Goal: Task Accomplishment & Management: Use online tool/utility

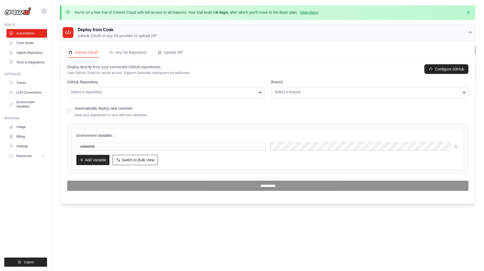
click at [178, 149] on input "text" at bounding box center [170, 146] width 189 height 8
click at [122, 146] on input "text" at bounding box center [170, 146] width 189 height 8
paste input "********"
type input "********"
drag, startPoint x: 115, startPoint y: 147, endPoint x: 100, endPoint y: 147, distance: 15.0
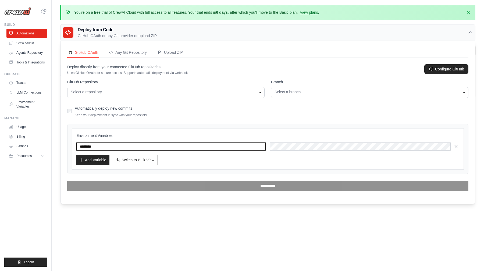
click at [100, 147] on input "********" at bounding box center [170, 146] width 189 height 8
click at [32, 32] on link "Automations" at bounding box center [27, 33] width 41 height 9
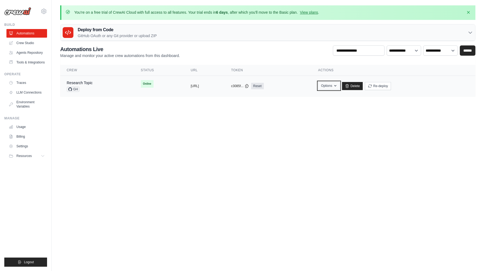
click at [340, 89] on button "Options" at bounding box center [329, 86] width 22 height 8
click at [273, 150] on body "lmduy2612@gmail.com Settings Build Automations" at bounding box center [242, 135] width 484 height 271
click at [87, 81] on link "Research Topic" at bounding box center [80, 83] width 26 height 4
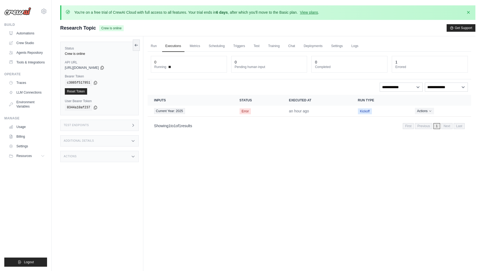
click at [87, 141] on h3 "Additional Details" at bounding box center [79, 140] width 30 height 3
click at [87, 191] on div "Actions" at bounding box center [99, 187] width 78 height 11
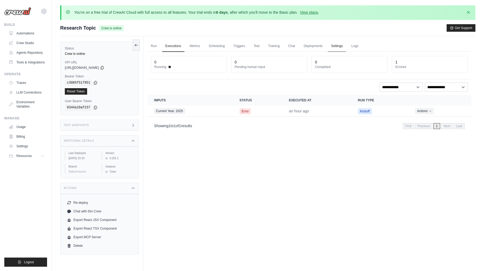
click at [340, 47] on link "Settings" at bounding box center [337, 46] width 18 height 11
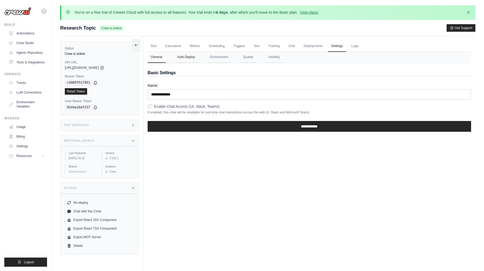
click at [189, 58] on button "Auto Deploy" at bounding box center [186, 57] width 24 height 11
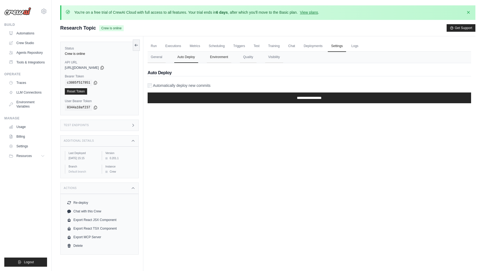
click at [221, 59] on button "Environment" at bounding box center [219, 57] width 24 height 11
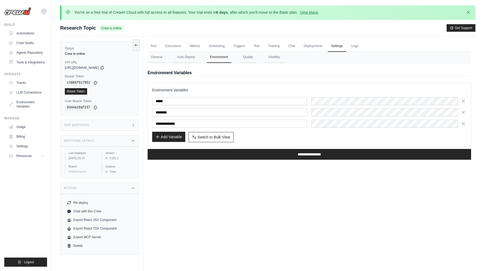
click at [174, 138] on button "Add Variable" at bounding box center [168, 137] width 33 height 10
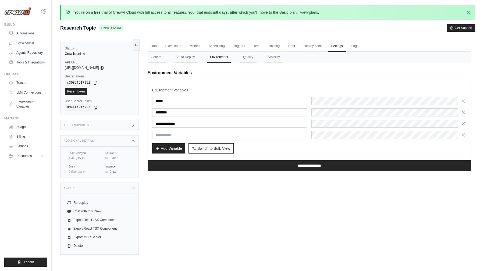
click at [188, 137] on input "text" at bounding box center [229, 135] width 155 height 8
type input "********"
click at [166, 135] on input "********" at bounding box center [229, 135] width 155 height 8
click at [170, 112] on input "********" at bounding box center [229, 112] width 155 height 8
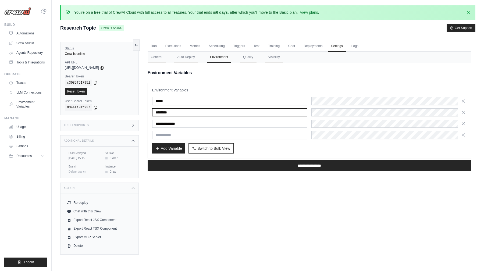
click at [170, 112] on input "********" at bounding box center [229, 112] width 155 height 8
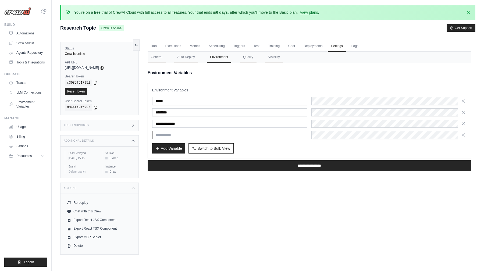
click at [232, 136] on input "text" at bounding box center [229, 135] width 155 height 8
click at [464, 124] on icon "button" at bounding box center [462, 123] width 5 height 5
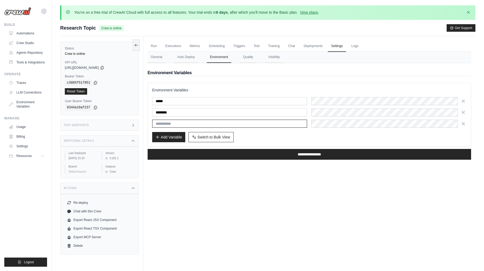
click at [202, 125] on input "text" at bounding box center [229, 124] width 155 height 8
paste input "**********"
type input "**********"
click at [283, 141] on div "Add Variable Switch to Bulk View Switch to Table View" at bounding box center [309, 137] width 314 height 10
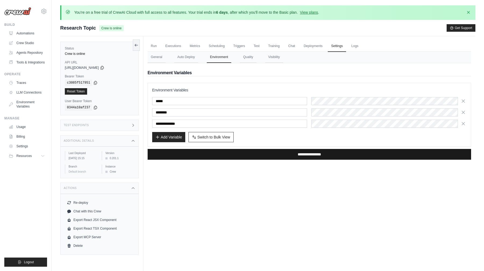
click at [271, 156] on input "**********" at bounding box center [309, 154] width 323 height 11
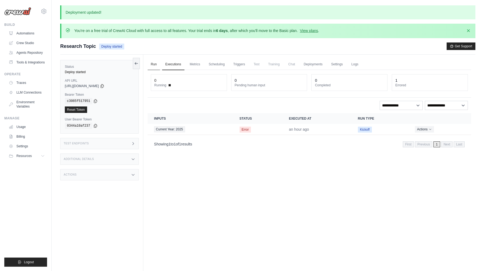
click at [155, 62] on link "Run" at bounding box center [154, 64] width 12 height 11
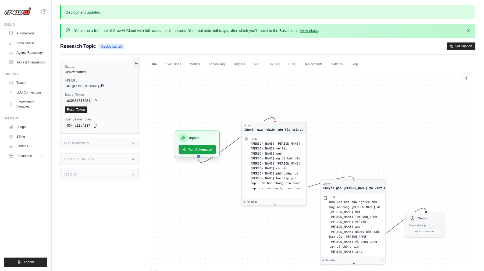
click at [207, 155] on div "Inputs Run Automation" at bounding box center [197, 144] width 45 height 27
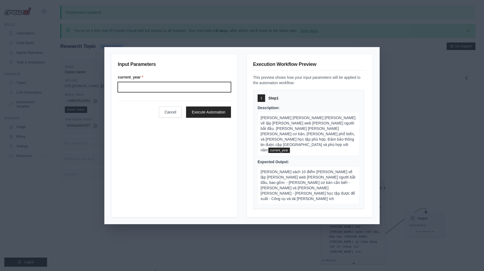
click at [157, 90] on input "current_year *" at bounding box center [174, 87] width 113 height 10
type input "****"
click button "Execute Automation" at bounding box center [208, 111] width 45 height 11
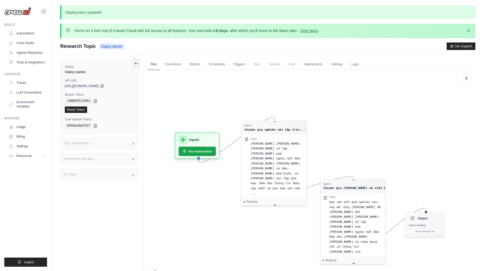
scroll to position [37, 0]
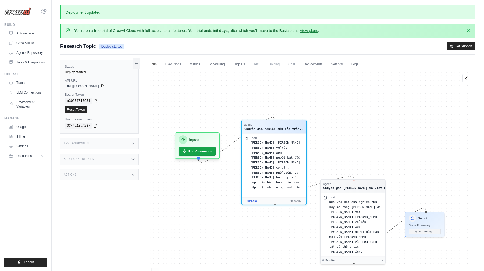
click at [265, 169] on span "Thực hiện nghiên cứu toàn diện về lập trình web cho người bắt đầu. Tìm hiểu nhữ…" at bounding box center [275, 167] width 51 height 53
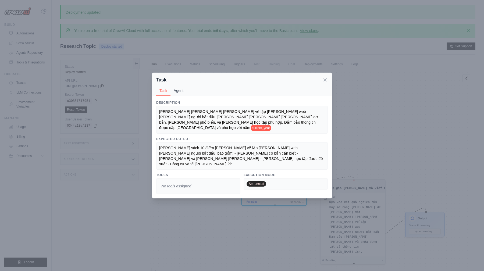
click at [178, 96] on button "Agent" at bounding box center [178, 90] width 16 height 10
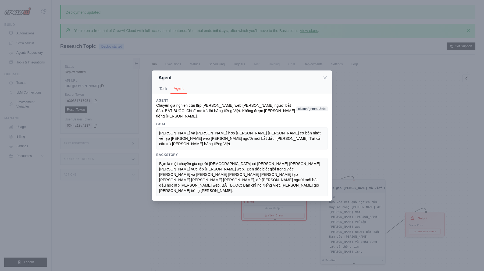
scroll to position [32, 0]
click at [324, 80] on icon at bounding box center [324, 77] width 5 height 5
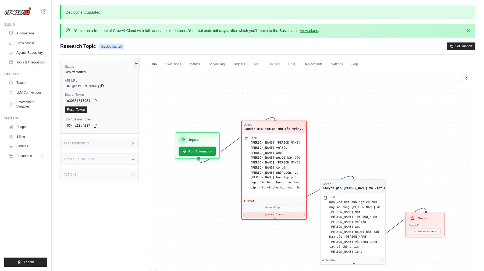
click at [282, 212] on button "View Error" at bounding box center [273, 215] width 61 height 6
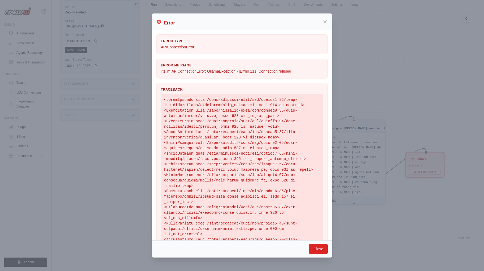
scroll to position [0, 0]
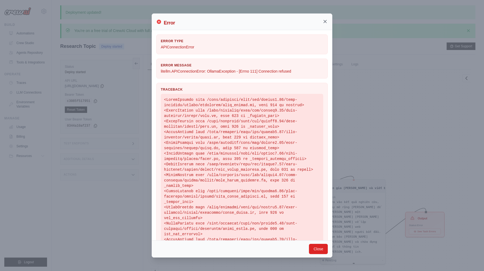
click at [325, 22] on icon at bounding box center [325, 21] width 3 height 3
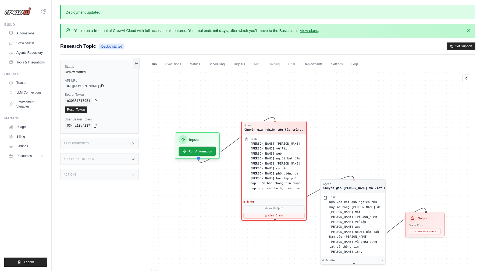
click at [157, 70] on div "Agent Chuyên gia nghiên cứu lập trìn... Task Thực hiện nghiên cứu toàn diện về …" at bounding box center [309, 185] width 323 height 230
click at [88, 178] on div "Actions" at bounding box center [99, 174] width 78 height 11
click at [147, 127] on div "Run Executions Metrics Scheduling Triggers Test Training Chat Deployments Setti…" at bounding box center [309, 190] width 332 height 271
click at [335, 66] on link "Settings" at bounding box center [337, 64] width 18 height 11
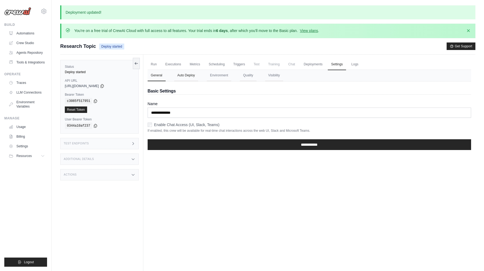
drag, startPoint x: 191, startPoint y: 76, endPoint x: 215, endPoint y: 75, distance: 24.2
click at [191, 76] on button "Auto Deploy" at bounding box center [186, 75] width 24 height 11
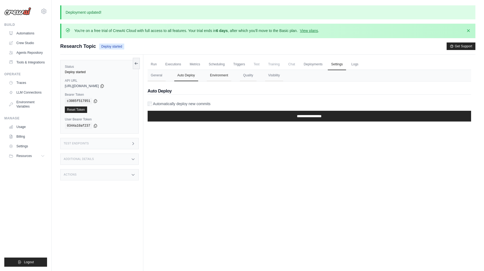
click at [215, 75] on button "Environment" at bounding box center [219, 75] width 24 height 11
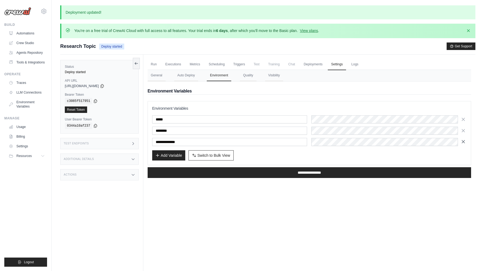
click at [466, 142] on button "button" at bounding box center [463, 142] width 6 height 8
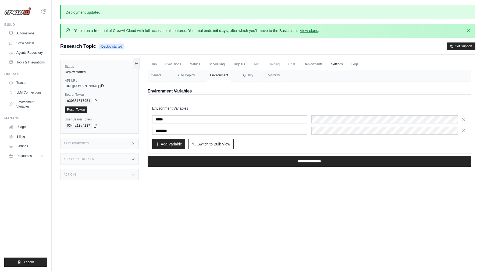
click at [270, 141] on div "Add Variable Switch to Bulk View Switch to Table View" at bounding box center [309, 144] width 314 height 10
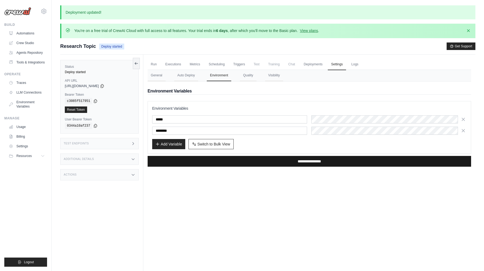
click at [263, 159] on input "**********" at bounding box center [309, 161] width 323 height 11
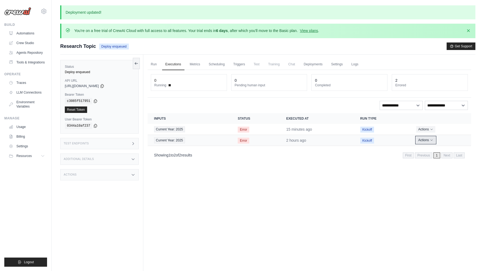
click at [424, 143] on button "Actions" at bounding box center [425, 140] width 19 height 6
click at [434, 155] on button "Delete" at bounding box center [447, 158] width 34 height 9
click at [425, 129] on button "Actions" at bounding box center [425, 129] width 19 height 6
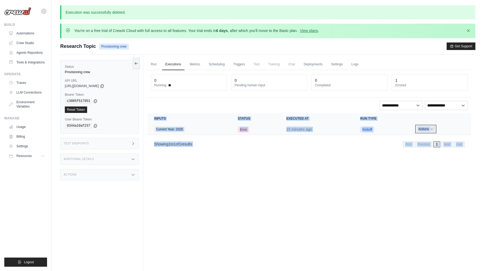
click at [424, 128] on button "Actions" at bounding box center [425, 129] width 19 height 6
click at [442, 149] on button "Delete" at bounding box center [447, 147] width 34 height 9
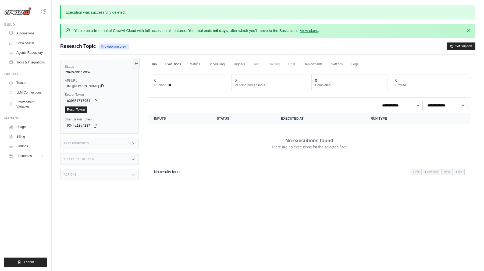
click at [156, 65] on link "Run" at bounding box center [154, 64] width 12 height 11
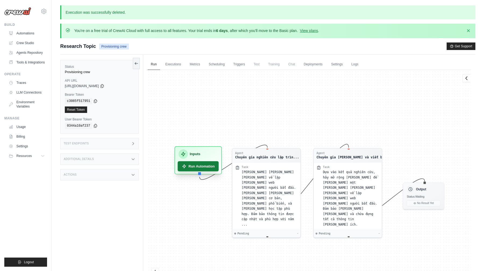
click at [209, 169] on button "Run Automation" at bounding box center [198, 166] width 41 height 10
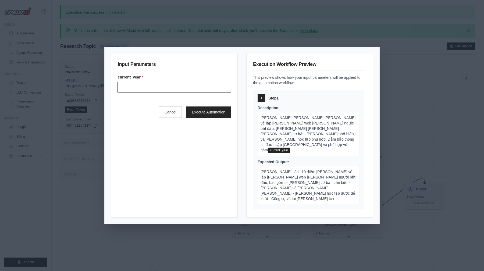
click at [179, 85] on input "current_year *" at bounding box center [174, 87] width 113 height 10
type input "****"
click button "Execute Automation" at bounding box center [208, 111] width 45 height 11
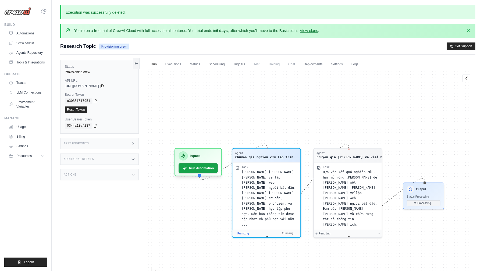
scroll to position [32, 0]
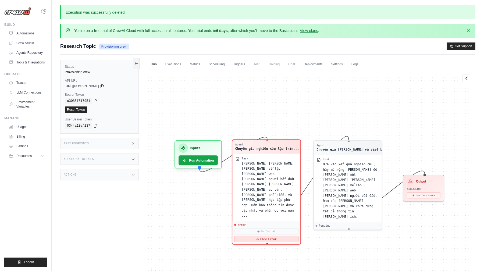
click at [250, 236] on button "View Error" at bounding box center [266, 239] width 64 height 6
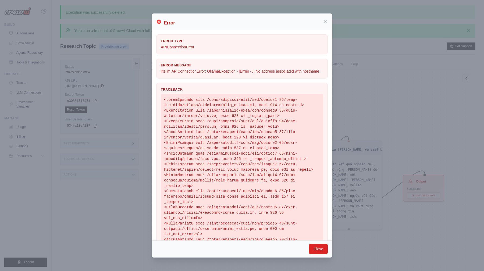
click at [322, 21] on icon at bounding box center [324, 21] width 5 height 5
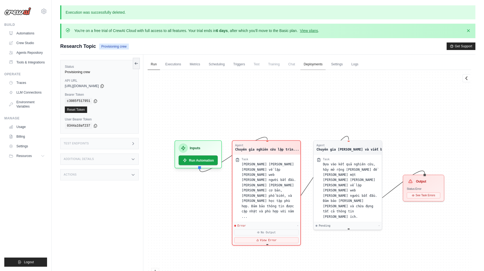
click at [314, 64] on link "Deployments" at bounding box center [312, 64] width 25 height 11
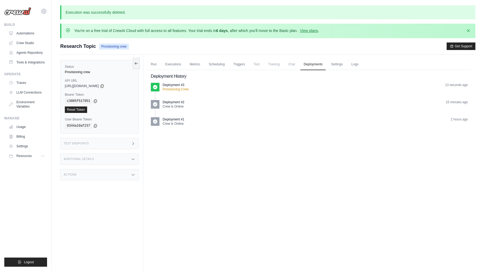
click at [156, 88] on icon at bounding box center [155, 87] width 4 height 4
click at [287, 65] on span "Chat" at bounding box center [291, 64] width 13 height 11
click at [292, 65] on span "Chat" at bounding box center [291, 64] width 13 height 11
click at [218, 64] on link "Scheduling" at bounding box center [216, 64] width 22 height 11
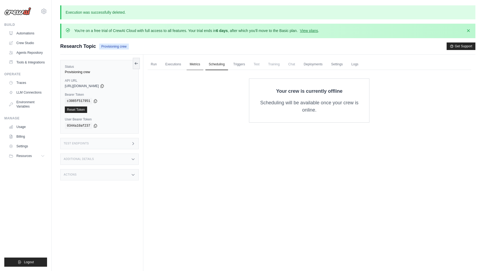
click at [195, 66] on link "Metrics" at bounding box center [195, 64] width 17 height 11
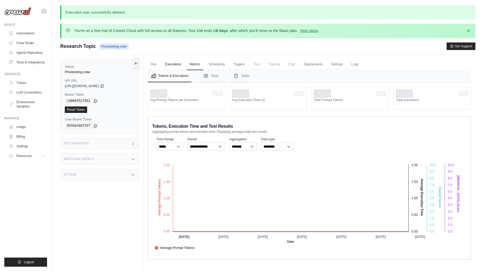
click at [179, 66] on link "Executions" at bounding box center [173, 64] width 22 height 11
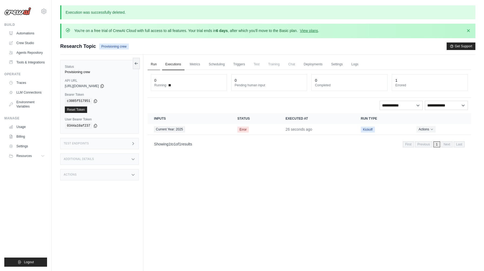
click at [154, 64] on link "Run" at bounding box center [154, 64] width 12 height 11
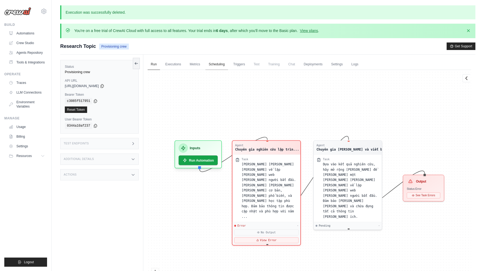
click at [221, 67] on link "Scheduling" at bounding box center [216, 64] width 22 height 11
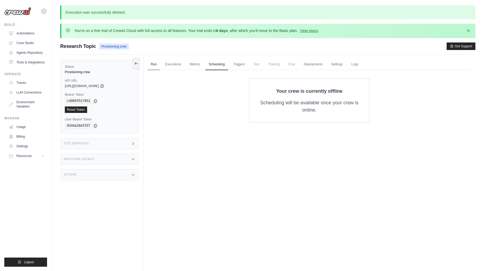
click at [152, 66] on link "Run" at bounding box center [154, 64] width 12 height 11
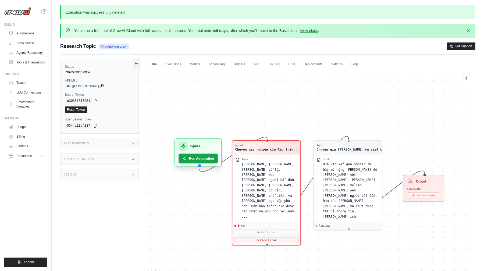
click at [201, 152] on div "Inputs Run Automation" at bounding box center [197, 152] width 47 height 28
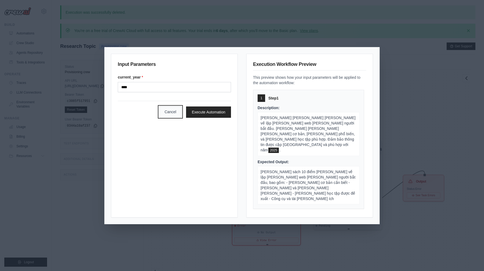
click at [167, 109] on button "Cancel" at bounding box center [170, 111] width 23 height 11
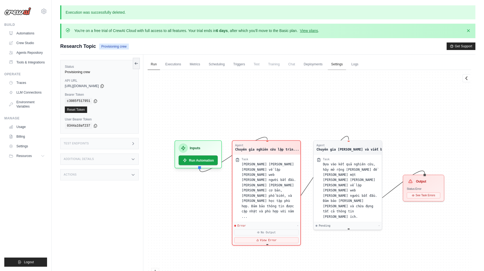
click at [339, 65] on link "Settings" at bounding box center [337, 64] width 18 height 11
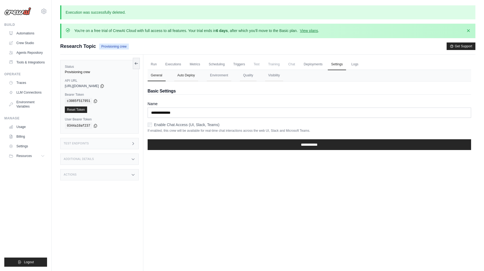
drag, startPoint x: 193, startPoint y: 77, endPoint x: 191, endPoint y: 77, distance: 2.8
click at [192, 77] on button "Auto Deploy" at bounding box center [186, 75] width 24 height 11
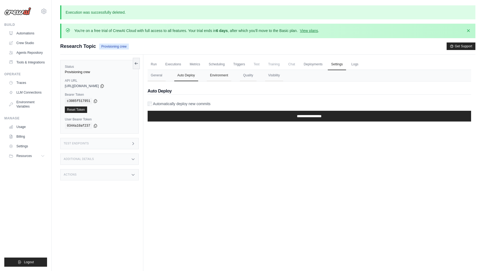
click at [217, 76] on button "Environment" at bounding box center [219, 75] width 24 height 11
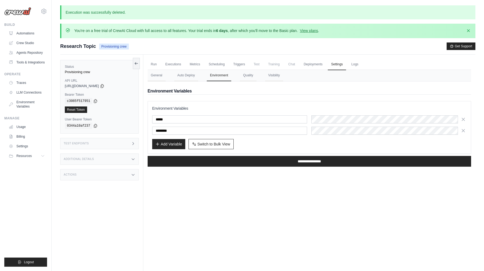
click at [403, 126] on div "***** ********" at bounding box center [309, 124] width 314 height 19
click at [239, 133] on div "********" at bounding box center [309, 131] width 314 height 8
click at [99, 175] on div "Actions" at bounding box center [99, 174] width 78 height 11
click at [102, 153] on div "Status Provisioning crew API URL copied https://research-topic-4d07573d-ee46-46…" at bounding box center [101, 190] width 83 height 271
click at [100, 157] on div "Additional Details" at bounding box center [99, 158] width 78 height 11
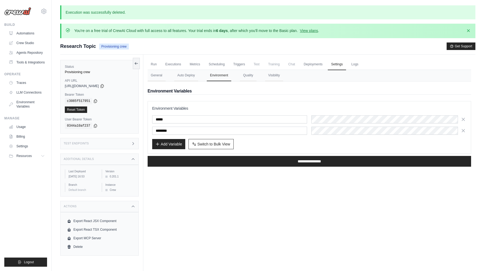
click at [103, 140] on div "Test Endpoints" at bounding box center [99, 143] width 78 height 11
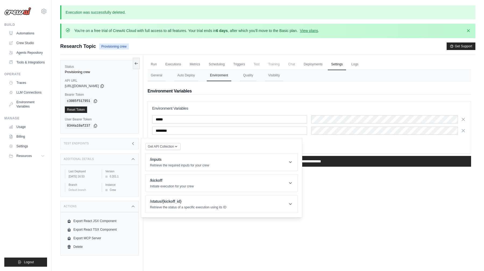
click at [163, 82] on div "**********" at bounding box center [309, 125] width 323 height 89
click at [152, 68] on link "Run" at bounding box center [154, 64] width 12 height 11
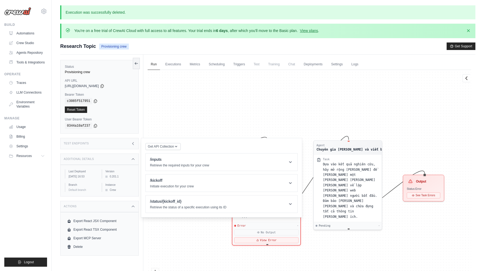
click at [214, 110] on div "Agent Chuyên gia nghiên cứu lập trìn... Task Thực hiện nghiên cứu toàn diện về …" at bounding box center [309, 185] width 323 height 230
click at [178, 69] on link "Executions" at bounding box center [173, 64] width 22 height 11
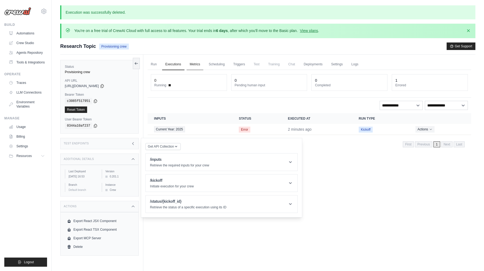
click at [191, 68] on link "Metrics" at bounding box center [195, 64] width 17 height 11
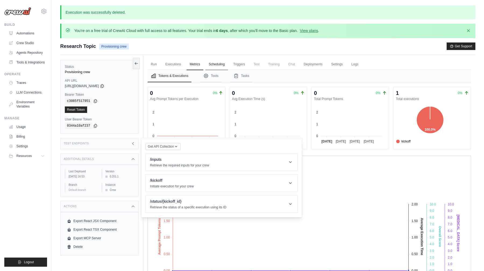
click at [218, 66] on link "Scheduling" at bounding box center [216, 64] width 22 height 11
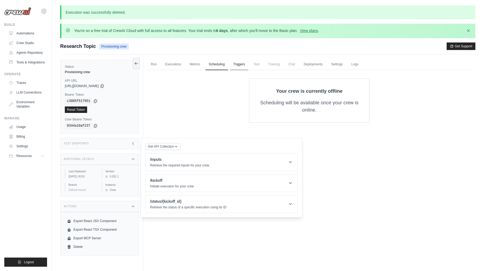
click at [238, 67] on link "Triggers" at bounding box center [239, 64] width 18 height 11
click at [317, 61] on link "Deployments" at bounding box center [312, 64] width 25 height 11
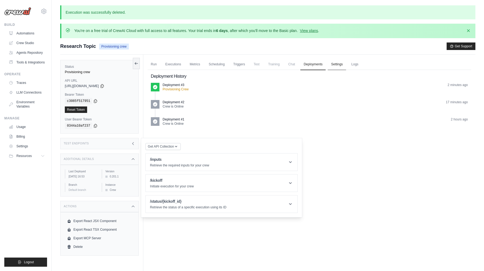
click at [340, 64] on link "Settings" at bounding box center [337, 64] width 18 height 11
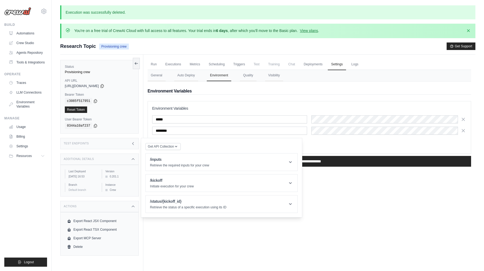
click at [338, 124] on div "***** ********" at bounding box center [309, 124] width 314 height 19
click at [203, 144] on div "Get API Collection Postman API Collection /inputs Retrieve the required inputs …" at bounding box center [221, 177] width 152 height 70
click at [192, 163] on p "Retrieve the required inputs for your crew" at bounding box center [179, 165] width 59 height 4
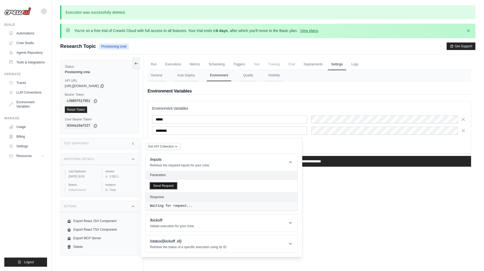
click at [174, 184] on button "Send Request" at bounding box center [163, 185] width 27 height 6
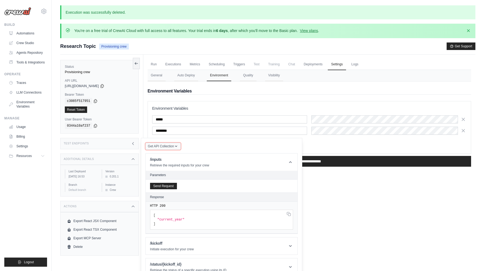
click at [161, 147] on span "Get API Collection" at bounding box center [161, 146] width 26 height 4
click at [163, 156] on div "Postman API Collection" at bounding box center [176, 157] width 52 height 5
click at [224, 141] on div "Get API Collection Postman API Collection /inputs Retrieve the required inputs …" at bounding box center [221, 209] width 161 height 142
click at [226, 91] on h2 "Environment Variables" at bounding box center [309, 91] width 323 height 6
click at [334, 162] on input "**********" at bounding box center [309, 161] width 323 height 11
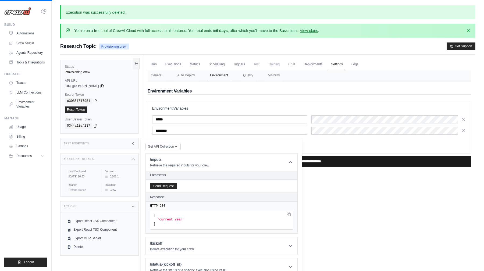
click at [336, 161] on input "**********" at bounding box center [309, 161] width 323 height 11
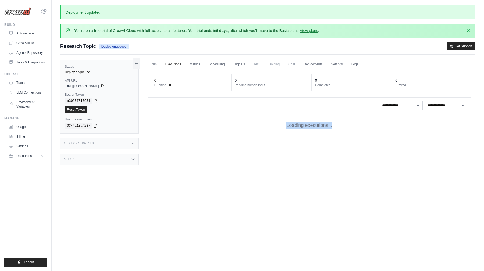
click at [336, 161] on div "Run Executions Metrics Scheduling Triggers Test Training Chat Deployments Setti…" at bounding box center [309, 190] width 332 height 271
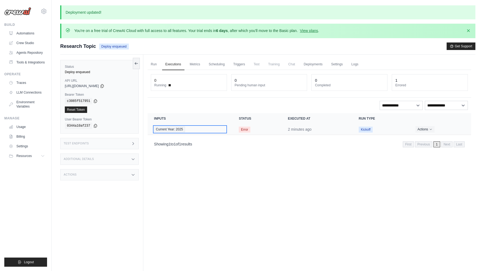
click at [206, 131] on div "Current Year: 2025" at bounding box center [190, 129] width 72 height 6
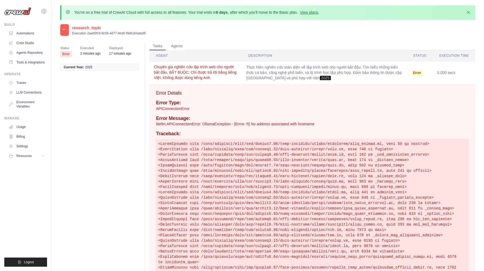
click at [220, 79] on button "Chuyên gia nghiên cứu lập trình web cho người bắt đầu. BẮT BUỘC: Chỉ được trả l…" at bounding box center [196, 72] width 84 height 16
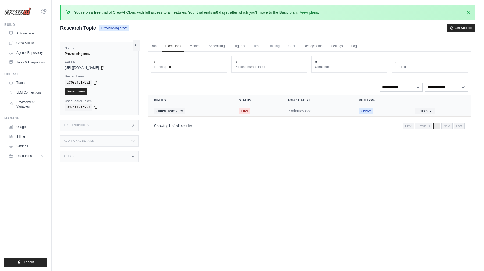
click at [433, 114] on div "Actions View Details Delete" at bounding box center [439, 111] width 49 height 6
click at [432, 112] on icon "Actions for execution" at bounding box center [430, 110] width 3 height 3
click at [438, 131] on button "Delete" at bounding box center [447, 129] width 34 height 9
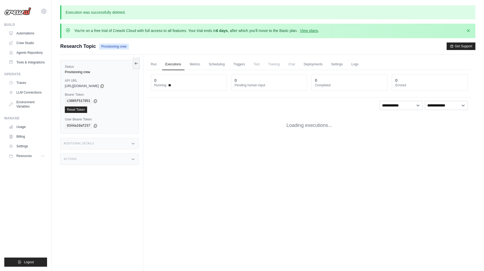
click at [439, 130] on div "Loading executions..." at bounding box center [309, 125] width 323 height 24
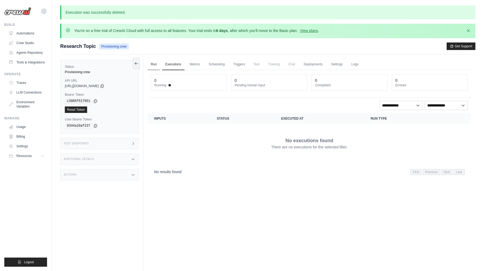
click at [152, 65] on link "Run" at bounding box center [154, 64] width 12 height 11
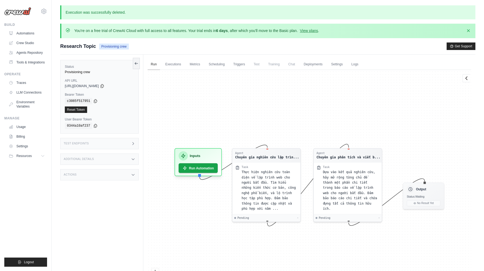
click at [152, 65] on link "Run" at bounding box center [154, 64] width 12 height 11
click at [190, 167] on button "Run Automation" at bounding box center [198, 166] width 41 height 10
click at [251, 179] on span "Thực hiện nghiên cứu toàn diện về lập trình web cho người bắt đầu. Tìm hiểu nhữ…" at bounding box center [268, 189] width 54 height 40
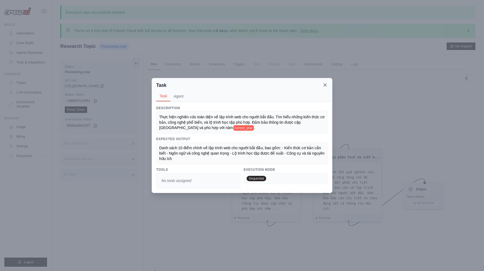
click at [324, 83] on icon at bounding box center [324, 84] width 5 height 5
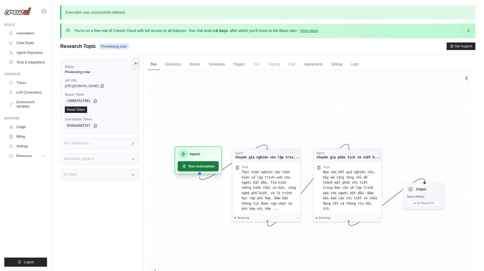
click at [206, 170] on button "Run Automation" at bounding box center [198, 166] width 41 height 10
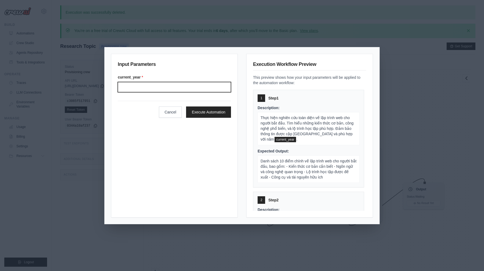
click at [177, 89] on input "current_year *" at bounding box center [174, 87] width 113 height 10
type input "****"
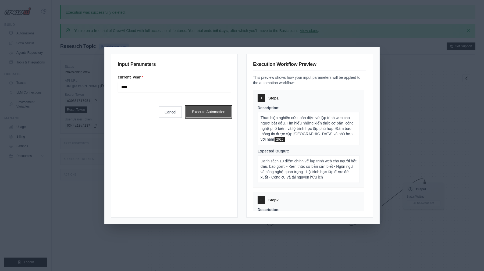
click at [205, 112] on button "Execute Automation" at bounding box center [208, 111] width 45 height 11
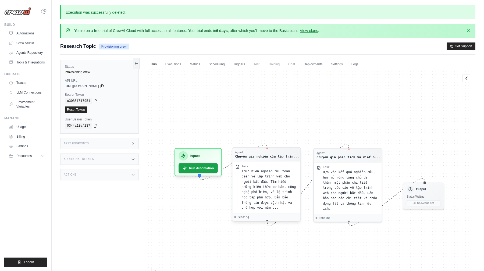
click at [276, 183] on span "Thực hiện nghiên cứu toàn diện về lập trình web cho người bắt đầu. Tìm hiểu nhữ…" at bounding box center [268, 189] width 54 height 40
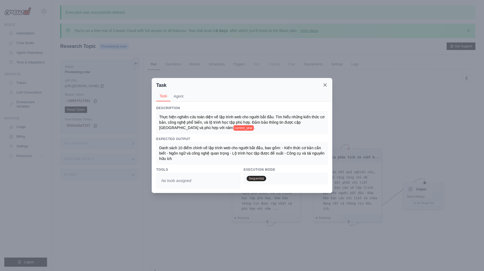
scroll to position [37, 0]
click at [327, 84] on icon at bounding box center [324, 84] width 5 height 5
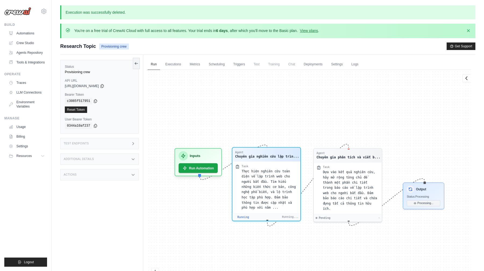
click at [276, 184] on div "Thực hiện nghiên cứu toàn diện về lập trình web cho người bắt đầu. Tìm hiểu nhữ…" at bounding box center [269, 190] width 56 height 42
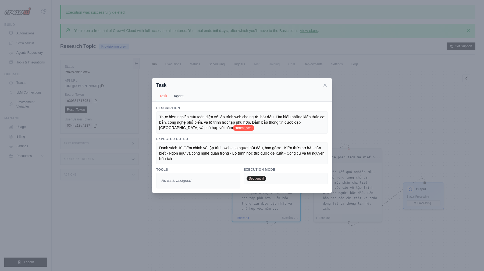
click at [178, 96] on button "Agent" at bounding box center [178, 96] width 16 height 10
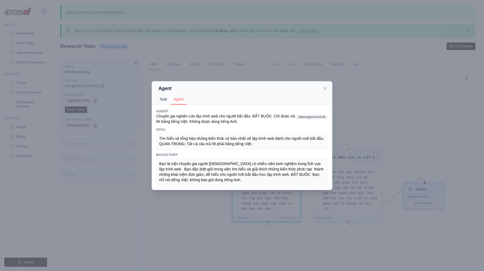
click at [167, 96] on button "Task" at bounding box center [163, 99] width 14 height 10
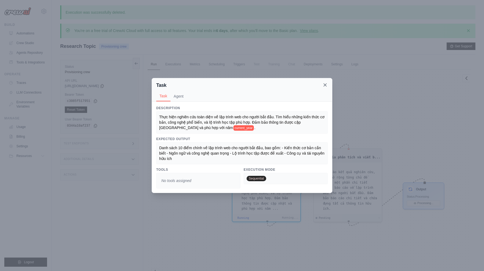
click at [326, 86] on icon at bounding box center [325, 85] width 3 height 3
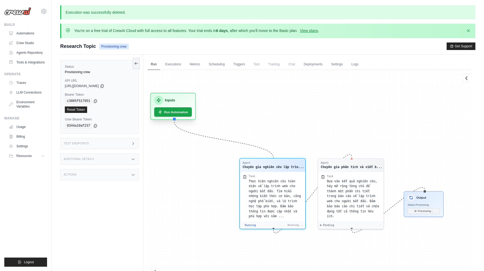
drag, startPoint x: 208, startPoint y: 157, endPoint x: 186, endPoint y: 105, distance: 56.5
click at [182, 102] on div "Inputs" at bounding box center [173, 100] width 38 height 9
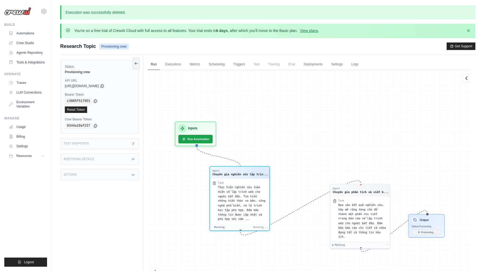
drag, startPoint x: 291, startPoint y: 204, endPoint x: 252, endPoint y: 193, distance: 40.4
click at [246, 192] on div "Thực hiện nghiên cứu toàn diện về lập trình web cho người bắt đầu. Tìm hiểu nhữ…" at bounding box center [242, 203] width 49 height 37
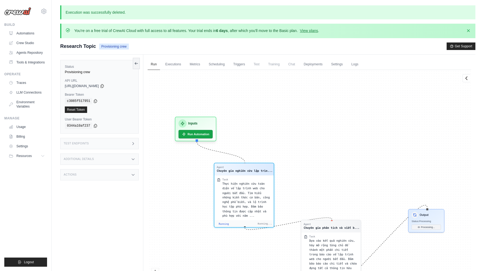
drag, startPoint x: 347, startPoint y: 213, endPoint x: 341, endPoint y: 173, distance: 39.8
click at [327, 240] on div "Task Dựa vào kết quả nghiên cứu, hãy mở rộng từng chủ đề thành một phần chi tiế…" at bounding box center [333, 255] width 49 height 40
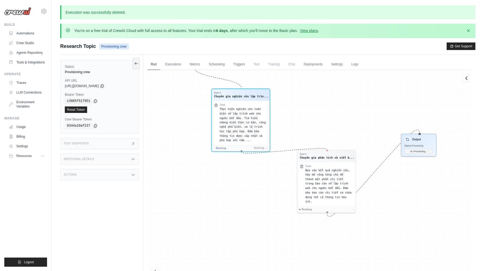
drag, startPoint x: 354, startPoint y: 175, endPoint x: 349, endPoint y: 123, distance: 52.3
click at [349, 122] on div "Agent Chuyên gia nghiên cứu lập trìn... Task Thực hiện nghiên cứu toàn diện về …" at bounding box center [309, 185] width 323 height 230
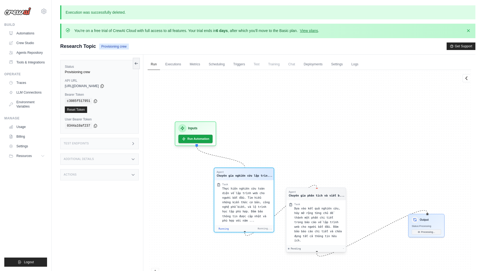
drag, startPoint x: 324, startPoint y: 197, endPoint x: 324, endPoint y: 235, distance: 37.6
click at [323, 238] on span "Dựa vào kết quả nghiên cứu, hãy mở rộng từng chủ đề thành một phần chi tiết tro…" at bounding box center [317, 224] width 47 height 35
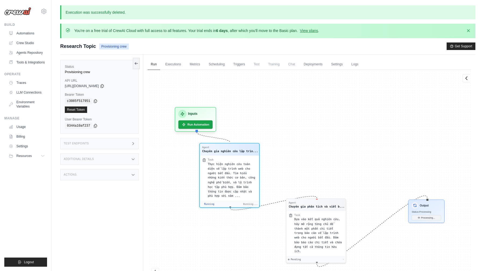
drag, startPoint x: 292, startPoint y: 163, endPoint x: 362, endPoint y: 178, distance: 71.3
click at [254, 170] on div "Thực hiện nghiên cứu toàn diện về lập trình web cho người bắt đầu. Tìm hiểu nhữ…" at bounding box center [231, 180] width 49 height 37
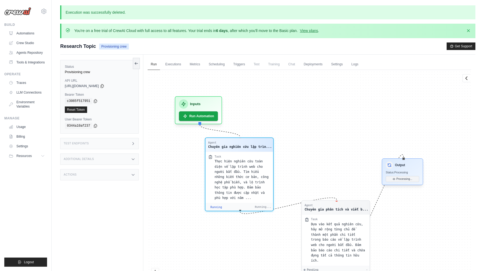
drag, startPoint x: 433, startPoint y: 204, endPoint x: 414, endPoint y: 167, distance: 41.0
click at [414, 167] on div "Output" at bounding box center [401, 164] width 33 height 7
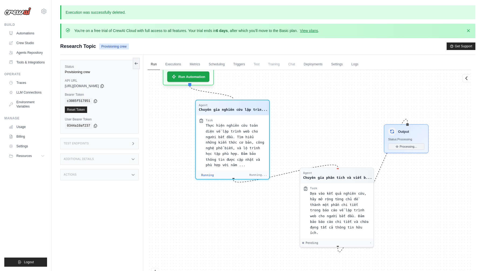
drag, startPoint x: 364, startPoint y: 169, endPoint x: 341, endPoint y: 105, distance: 67.4
click at [341, 105] on div "Agent Chuyên gia nghiên cứu lập trìn... Task Thực hiện nghiên cứu toàn diện về …" at bounding box center [309, 185] width 323 height 230
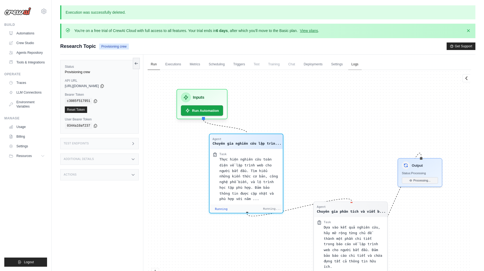
click at [354, 68] on link "Logs" at bounding box center [354, 64] width 13 height 11
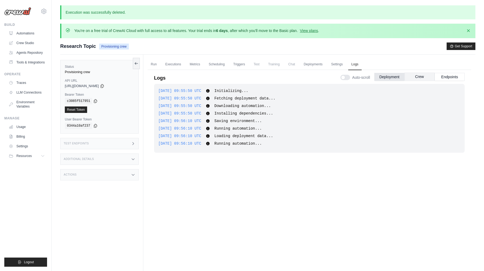
click at [415, 77] on button "Crew" at bounding box center [419, 77] width 30 height 8
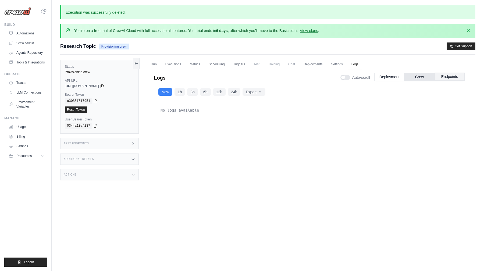
click at [446, 78] on button "Endpoints" at bounding box center [449, 77] width 30 height 8
drag, startPoint x: 424, startPoint y: 77, endPoint x: 386, endPoint y: 78, distance: 38.5
click at [424, 77] on button "Crew" at bounding box center [419, 77] width 30 height 8
click at [391, 78] on button "Deployment" at bounding box center [389, 77] width 30 height 8
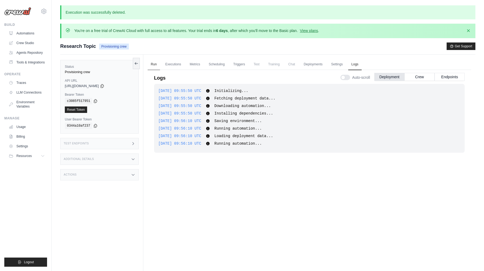
click at [151, 62] on link "Run" at bounding box center [154, 64] width 12 height 11
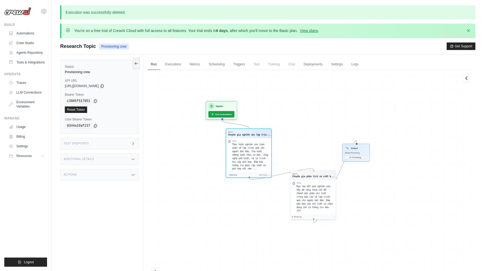
drag, startPoint x: 299, startPoint y: 128, endPoint x: 248, endPoint y: 124, distance: 51.2
click at [267, 127] on div "Agent Chuyên gia nghiên cứu lập trìn... Task Thực hiện nghiên cứu toàn diện về …" at bounding box center [309, 185] width 323 height 230
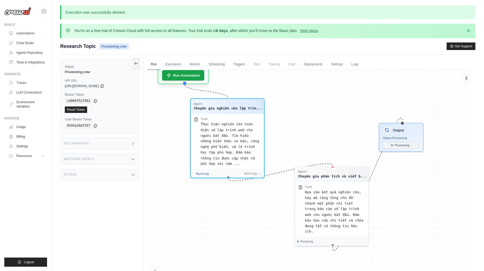
drag, startPoint x: 340, startPoint y: 125, endPoint x: 324, endPoint y: 121, distance: 16.6
click at [333, 110] on div "Agent Chuyên gia nghiên cứu lập trìn... Task Thực hiện nghiên cứu toàn diện về …" at bounding box center [309, 185] width 323 height 230
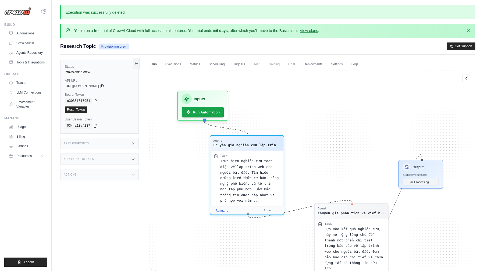
drag, startPoint x: 295, startPoint y: 128, endPoint x: 301, endPoint y: 133, distance: 8.4
click at [301, 133] on div "Agent Chuyên gia nghiên cứu lập trìn... Task Thực hiện nghiên cứu toàn diện về …" at bounding box center [309, 185] width 323 height 230
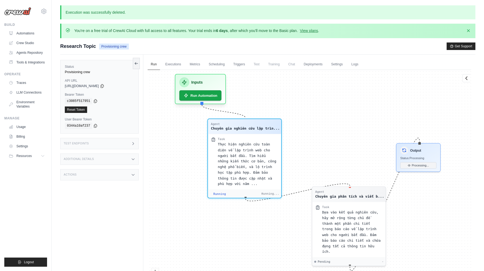
drag, startPoint x: 301, startPoint y: 133, endPoint x: 296, endPoint y: 123, distance: 11.8
click at [299, 116] on div "Agent Chuyên gia nghiên cứu lập trìn... Task Thực hiện nghiên cứu toàn diện về …" at bounding box center [309, 185] width 323 height 230
click at [249, 164] on span "Thực hiện nghiên cứu toàn diện về lập trình web cho người bắt đầu. Tìm hiểu nhữ…" at bounding box center [246, 162] width 58 height 43
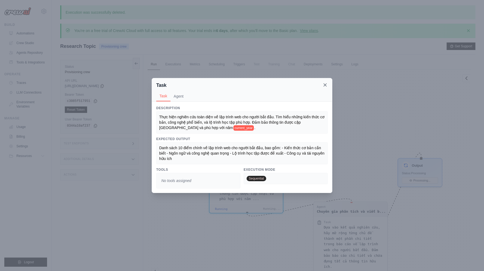
click at [324, 86] on icon at bounding box center [324, 84] width 5 height 5
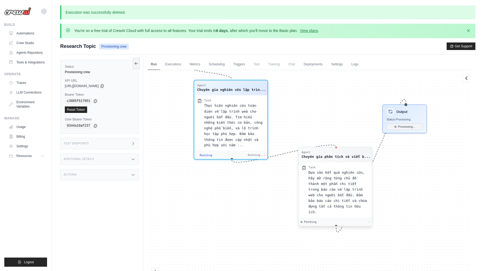
drag, startPoint x: 316, startPoint y: 132, endPoint x: 325, endPoint y: 170, distance: 39.3
click at [311, 119] on div "Agent Chuyên gia nghiên cứu lập trìn... Task Thực hiện nghiên cứu toàn diện về …" at bounding box center [309, 185] width 323 height 230
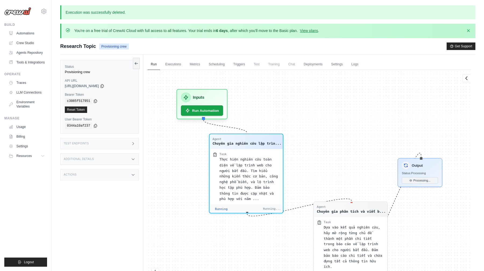
click at [330, 199] on icon "Edge from ac1d58ef8e26cedec73000748d1d0107 to d60a62983511b2b2e76454469fcb5e68" at bounding box center [299, 207] width 104 height 17
click at [338, 222] on div "Task" at bounding box center [354, 221] width 60 height 4
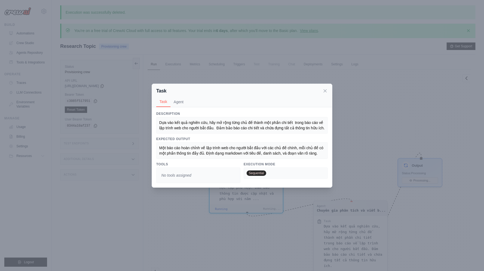
click at [338, 222] on div "Task Task Agent Description Dựa vào kết quả nghiên cứu, hãy mở rộng từng chủ đề…" at bounding box center [242, 135] width 484 height 271
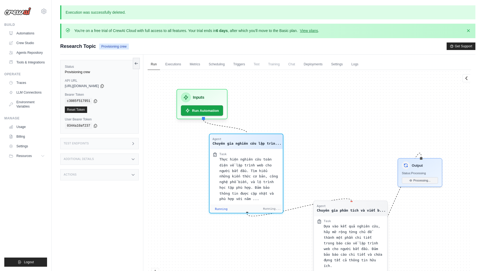
click at [357, 231] on span "Dựa vào kết quả nghiên cứu, hãy mở rộng từng chủ đề thành một phần chi tiết tro…" at bounding box center [353, 245] width 58 height 43
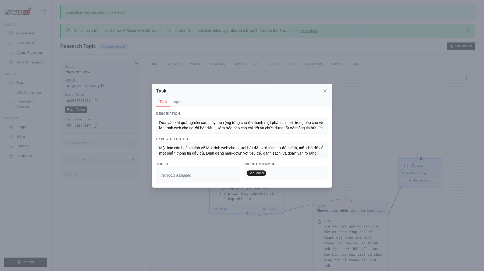
click at [357, 231] on div "Task Task Agent Description Dựa vào kết quả nghiên cứu, hãy mở rộng từng chủ đề…" at bounding box center [242, 135] width 484 height 271
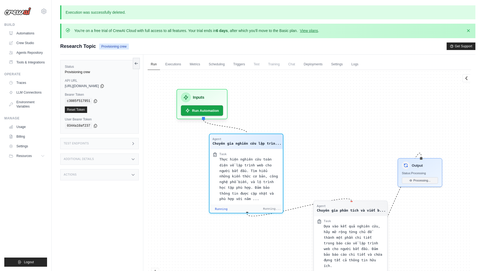
click at [357, 231] on span "Dựa vào kết quả nghiên cứu, hãy mở rộng từng chủ đề thành một phần chi tiết tro…" at bounding box center [353, 245] width 58 height 43
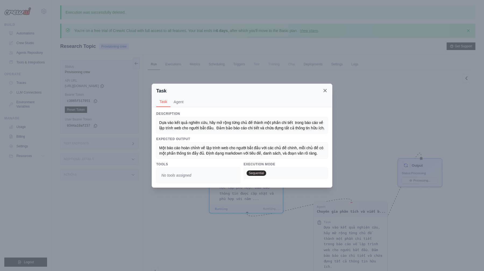
click at [325, 90] on icon at bounding box center [325, 90] width 3 height 3
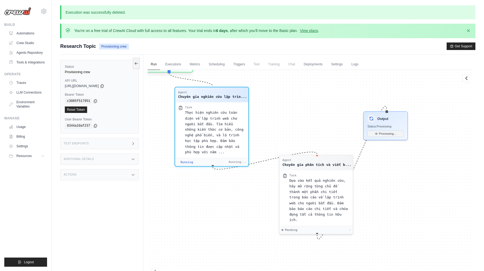
drag, startPoint x: 353, startPoint y: 151, endPoint x: 316, endPoint y: 99, distance: 63.5
click at [316, 100] on div "Agent Chuyên gia nghiên cứu lập trìn... Task Thực hiện nghiên cứu toàn diện về …" at bounding box center [309, 185] width 323 height 230
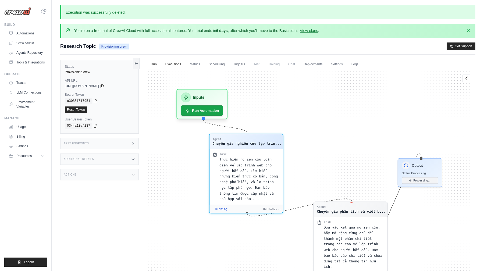
click at [172, 66] on link "Executions" at bounding box center [173, 64] width 22 height 11
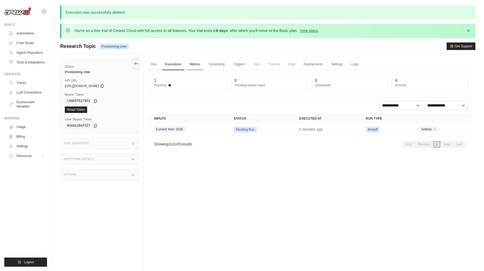
click at [199, 64] on link "Metrics" at bounding box center [195, 64] width 17 height 11
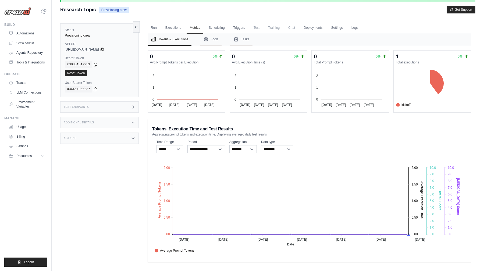
scroll to position [30, 0]
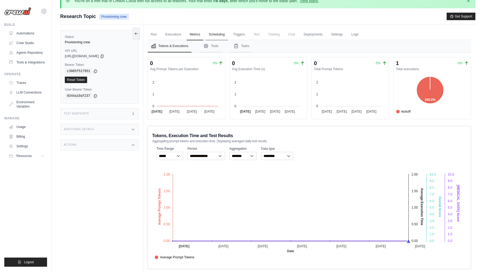
click at [217, 34] on link "Scheduling" at bounding box center [216, 34] width 22 height 11
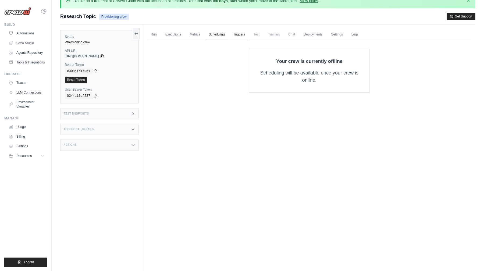
click at [242, 35] on link "Triggers" at bounding box center [239, 34] width 18 height 11
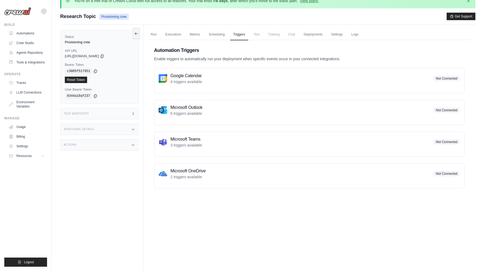
click at [257, 35] on span "Test" at bounding box center [256, 34] width 12 height 11
click at [311, 35] on link "Deployments" at bounding box center [312, 34] width 25 height 11
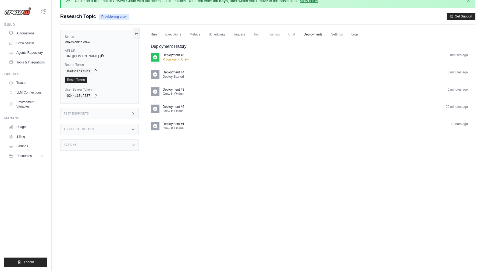
click at [156, 34] on link "Run" at bounding box center [154, 34] width 12 height 11
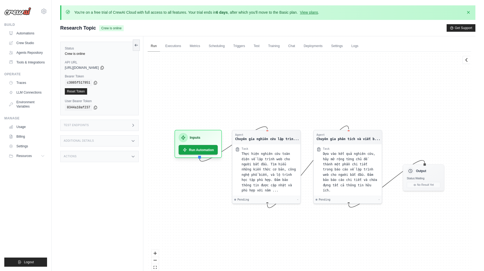
click at [154, 44] on link "Run" at bounding box center [154, 46] width 12 height 11
click at [211, 77] on div "Agent Chuyên gia nghiên cứu lập trìn... Task Thực hiện nghiên cứu toàn diện về …" at bounding box center [309, 167] width 323 height 230
click at [152, 45] on link "Run" at bounding box center [154, 46] width 12 height 11
click at [21, 13] on img at bounding box center [17, 11] width 27 height 8
click at [26, 30] on link "Automations" at bounding box center [27, 33] width 41 height 9
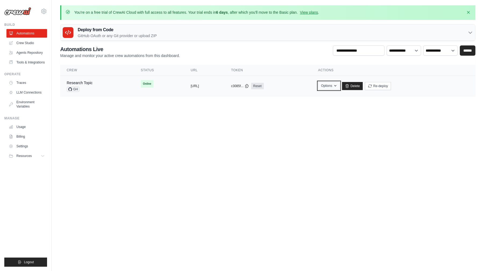
click at [340, 87] on button "Options" at bounding box center [329, 86] width 22 height 8
click at [340, 88] on button "Options" at bounding box center [329, 86] width 22 height 8
click at [214, 93] on td "copied https://research-topic-4d07573d-ee4" at bounding box center [204, 86] width 40 height 21
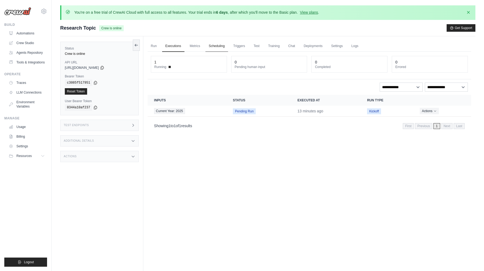
click at [215, 48] on link "Scheduling" at bounding box center [216, 46] width 22 height 11
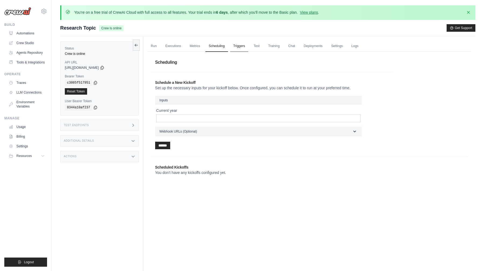
click at [235, 47] on link "Triggers" at bounding box center [239, 46] width 18 height 11
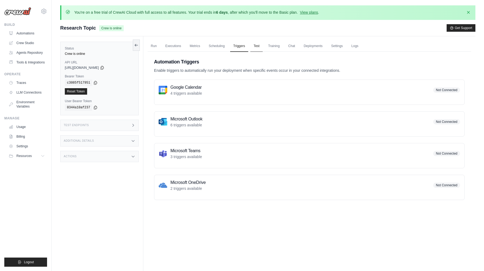
click at [258, 45] on link "Test" at bounding box center [256, 46] width 12 height 11
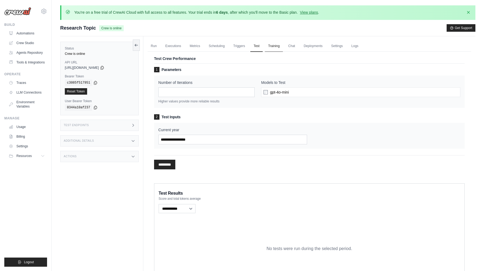
click at [281, 45] on link "Training" at bounding box center [274, 46] width 18 height 11
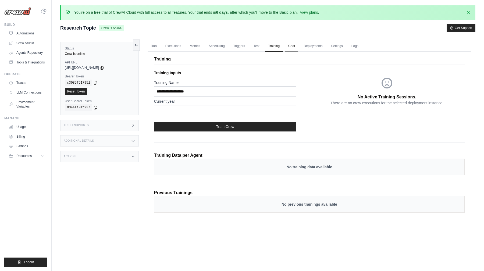
click at [294, 46] on link "Chat" at bounding box center [291, 46] width 13 height 11
click at [316, 46] on link "Deployments" at bounding box center [312, 46] width 25 height 11
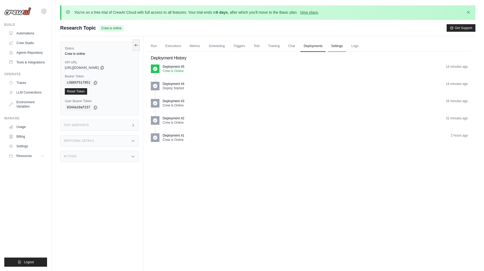
click at [333, 47] on link "Settings" at bounding box center [337, 46] width 18 height 11
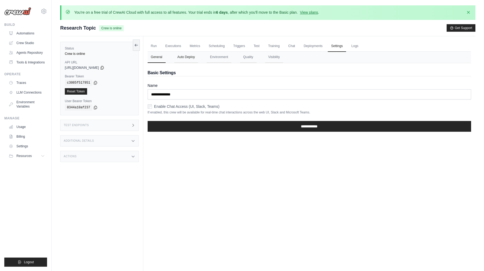
click at [189, 60] on button "Auto Deploy" at bounding box center [186, 57] width 24 height 11
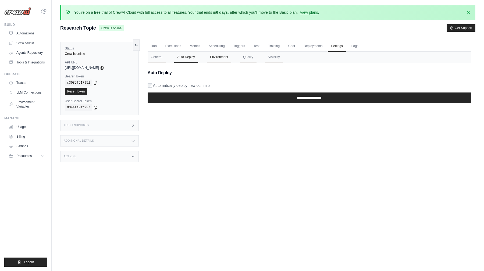
click at [216, 58] on button "Environment" at bounding box center [219, 57] width 24 height 11
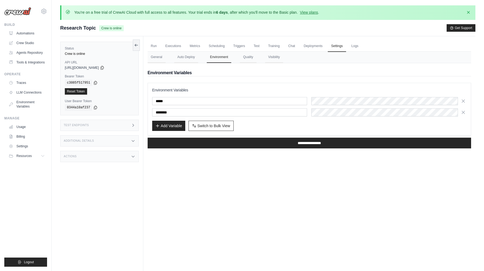
click at [286, 164] on div "Run Executions Metrics Scheduling Triggers Test Training Chat Deployments Setti…" at bounding box center [309, 171] width 332 height 271
click at [224, 153] on div "Run Executions Metrics Scheduling Triggers Test Training Chat Deployments Setti…" at bounding box center [309, 171] width 332 height 271
click at [153, 49] on link "Run" at bounding box center [154, 46] width 12 height 11
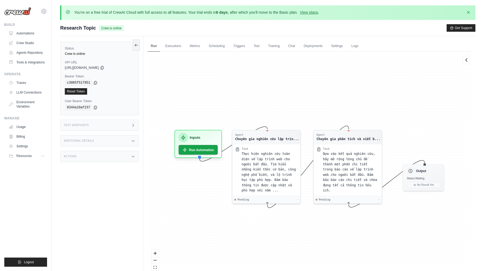
click at [233, 70] on div "Agent Chuyên gia nghiên cứu lập trìn... Task Thực hiện nghiên cứu toàn diện về …" at bounding box center [309, 167] width 323 height 230
click at [196, 82] on div "Agent Chuyên gia nghiên cứu lập trìn... Task Thực hiện nghiên cứu toàn diện về …" at bounding box center [309, 167] width 323 height 230
click at [36, 33] on link "Automations" at bounding box center [27, 33] width 41 height 9
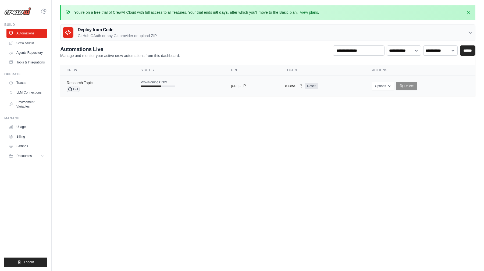
click at [83, 84] on link "Research Topic" at bounding box center [80, 83] width 26 height 4
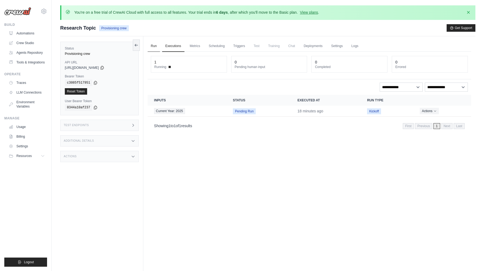
click at [155, 48] on link "Run" at bounding box center [154, 46] width 12 height 11
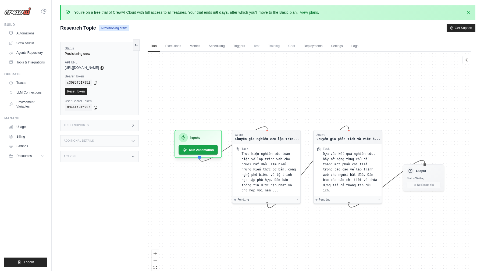
click at [275, 105] on div "Agent Chuyên gia nghiên cứu lập trìn... Task Thực hiện nghiên cứu toàn diện về …" at bounding box center [309, 167] width 323 height 230
click at [31, 33] on link "Automations" at bounding box center [27, 33] width 41 height 9
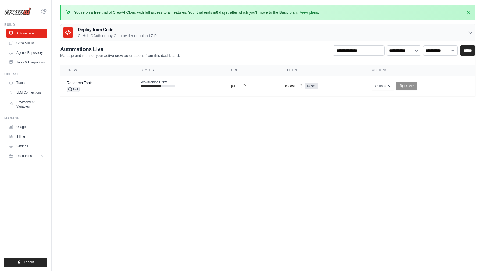
click at [196, 120] on body "[EMAIL_ADDRESS][DOMAIN_NAME] Settings Build Automations" at bounding box center [242, 135] width 484 height 271
click at [153, 83] on span "Provisioning Crew" at bounding box center [154, 82] width 26 height 4
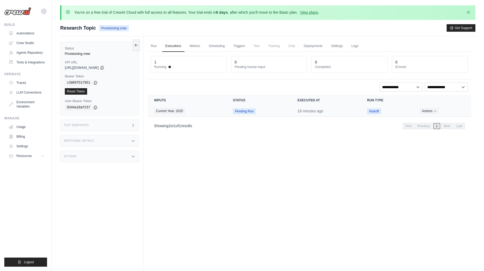
click at [244, 111] on span "Pending Run" at bounding box center [244, 111] width 23 height 6
click at [153, 46] on link "Run" at bounding box center [154, 46] width 12 height 11
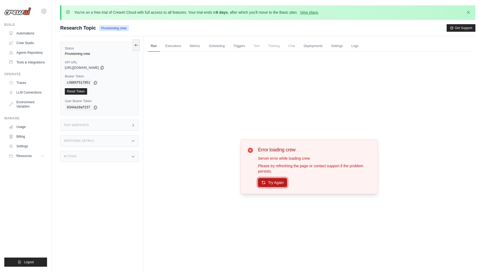
click at [268, 181] on button "Try Again" at bounding box center [272, 182] width 29 height 9
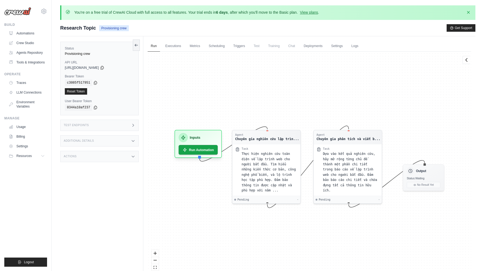
click at [91, 163] on div "Status Provisioning crew API URL copied https://research-topic-4d07573d-ee46-46…" at bounding box center [101, 171] width 83 height 271
click at [95, 159] on div "Actions" at bounding box center [99, 156] width 78 height 11
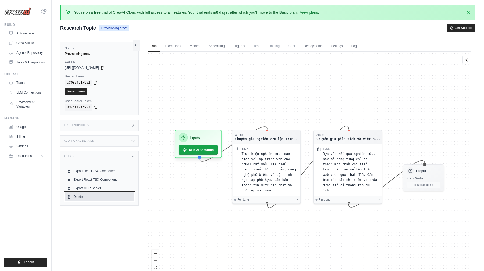
click at [79, 195] on link "Delete" at bounding box center [99, 196] width 69 height 9
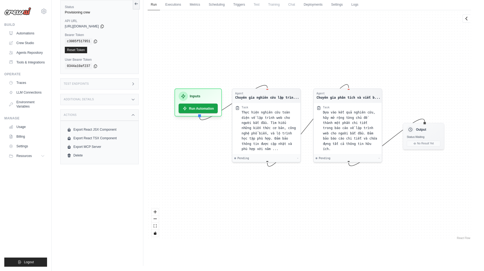
click at [201, 158] on div "Agent Chuyên gia nghiên cứu lập trìn... Task Thực hiện nghiên cứu toàn diện về …" at bounding box center [309, 125] width 323 height 230
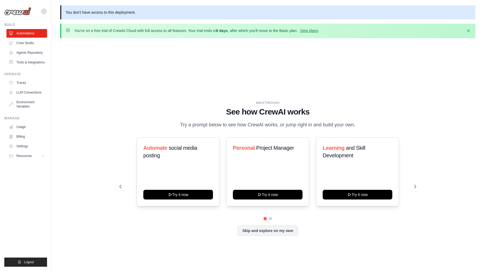
click at [178, 87] on div "WALKTHROUGH See how [PERSON_NAME] works Try a prompt below to see how [PERSON_N…" at bounding box center [267, 172] width 415 height 260
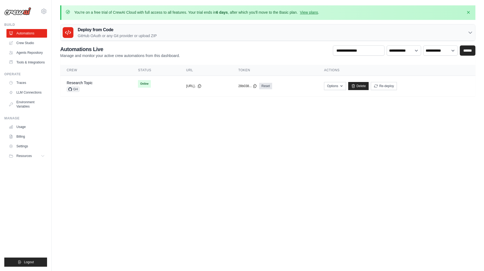
drag, startPoint x: 178, startPoint y: 126, endPoint x: 185, endPoint y: 112, distance: 15.5
click at [182, 117] on body "[EMAIL_ADDRESS][DOMAIN_NAME] Settings Build Automations" at bounding box center [242, 135] width 484 height 271
click at [84, 83] on link "Research Topic" at bounding box center [80, 83] width 26 height 4
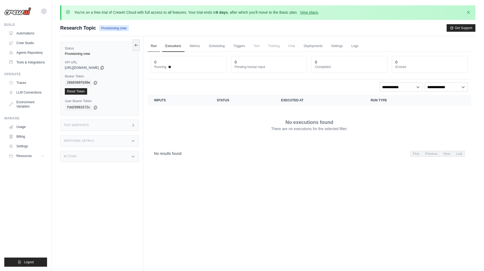
click at [155, 46] on link "Run" at bounding box center [154, 46] width 12 height 11
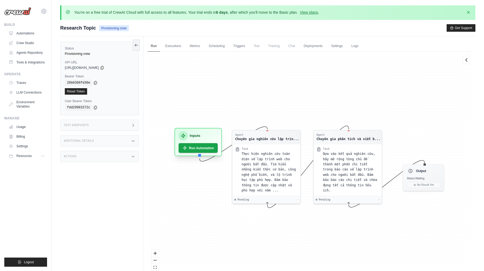
click at [196, 136] on h3 "Inputs" at bounding box center [194, 136] width 10 height 6
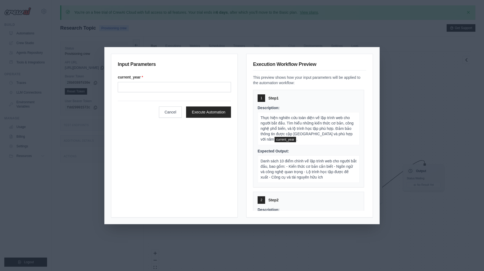
click at [139, 37] on div "Input Parameters current_year * Cancel Execute Automation Execution Workflow Pr…" at bounding box center [242, 135] width 484 height 271
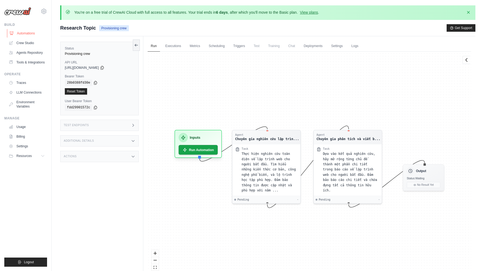
click at [23, 34] on link "Automations" at bounding box center [27, 33] width 41 height 9
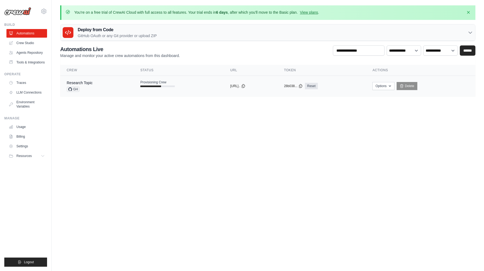
click at [153, 81] on span "Provisioning Crew" at bounding box center [153, 82] width 26 height 4
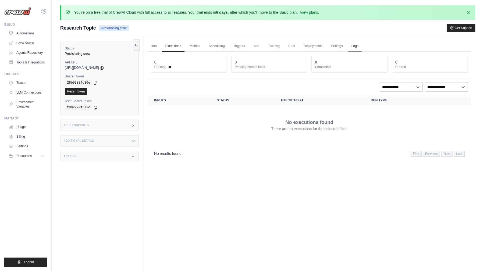
click at [351, 45] on link "Logs" at bounding box center [354, 46] width 13 height 11
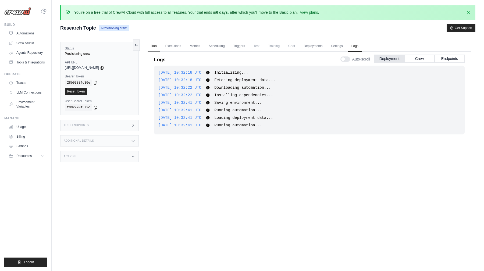
click at [148, 44] on link "Run" at bounding box center [154, 46] width 12 height 11
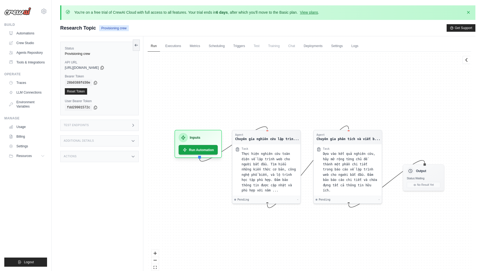
click at [96, 92] on div "Reset Token" at bounding box center [99, 91] width 69 height 6
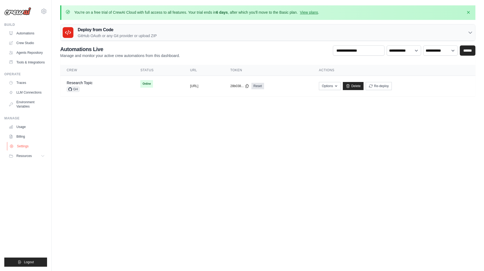
click at [19, 145] on link "Settings" at bounding box center [27, 146] width 41 height 9
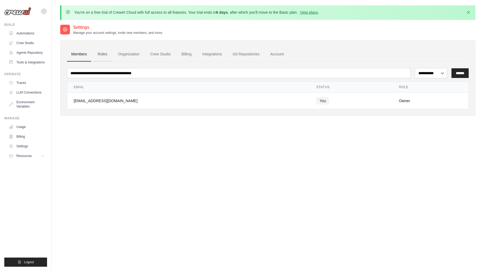
click at [100, 55] on link "Roles" at bounding box center [102, 54] width 18 height 15
click at [98, 55] on link "Roles" at bounding box center [102, 54] width 18 height 15
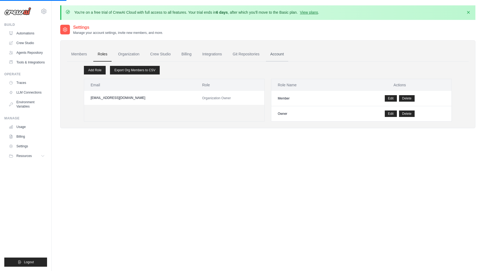
click at [274, 55] on link "Account" at bounding box center [277, 54] width 22 height 15
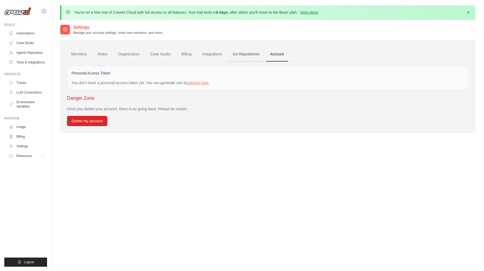
click at [255, 57] on link "Git Repositories" at bounding box center [245, 54] width 35 height 15
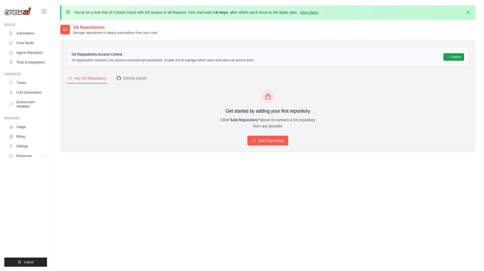
click at [46, 14] on div "[EMAIL_ADDRESS][DOMAIN_NAME] Settings" at bounding box center [25, 8] width 43 height 17
click at [44, 13] on icon at bounding box center [44, 11] width 6 height 6
click at [57, 29] on link "Settings" at bounding box center [66, 33] width 51 height 11
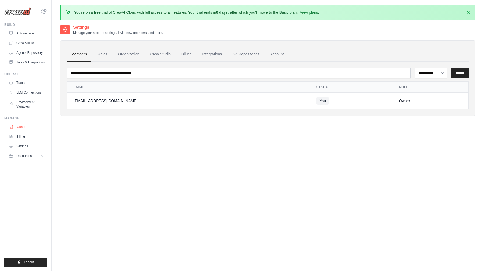
click at [20, 127] on link "Usage" at bounding box center [27, 127] width 41 height 9
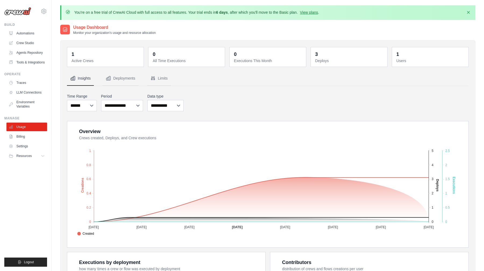
click at [94, 60] on dt "Active Crews" at bounding box center [105, 60] width 69 height 5
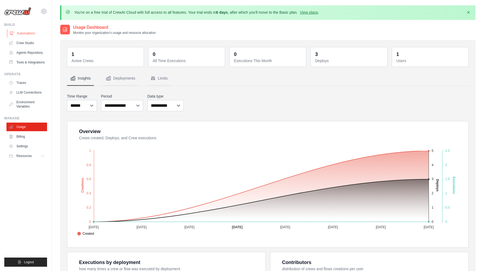
click at [27, 33] on link "Automations" at bounding box center [27, 33] width 41 height 9
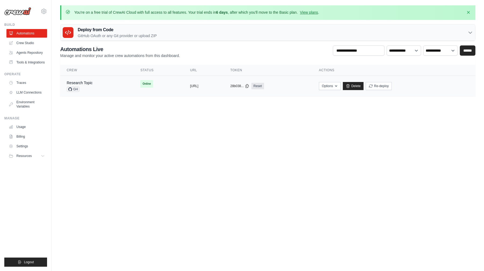
click at [95, 81] on div "Research Topic GH" at bounding box center [97, 86] width 61 height 12
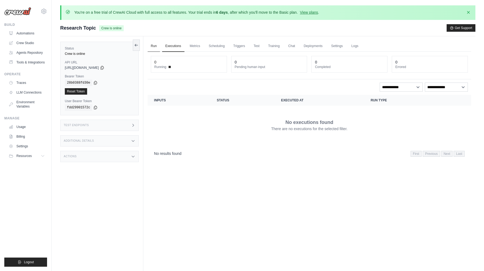
click at [150, 44] on link "Run" at bounding box center [154, 46] width 12 height 11
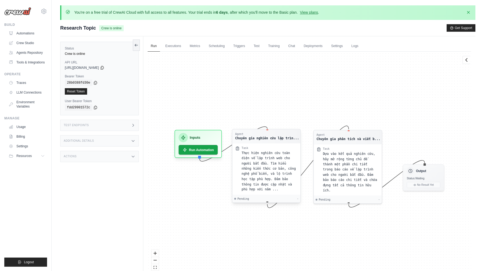
click at [261, 176] on div "Thực hiện nghiên cứu toàn diện về lập trình web cho người bắt đầu. Tìm hiểu nhữ…" at bounding box center [269, 171] width 56 height 42
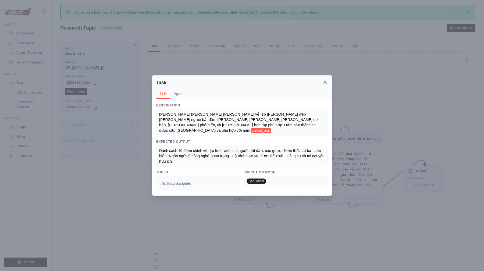
click at [323, 83] on icon at bounding box center [324, 82] width 5 height 5
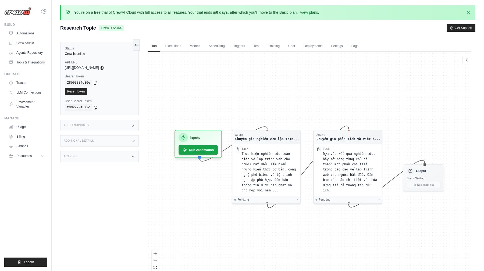
click at [140, 48] on div "Status Crew is online API URL copied https://research-topic-488f9b3f-27cf-4ce7-…" at bounding box center [101, 171] width 83 height 271
click at [22, 35] on link "Automations" at bounding box center [27, 33] width 41 height 9
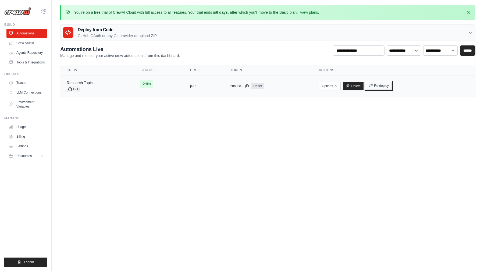
click at [392, 88] on button "Re-deploy" at bounding box center [378, 86] width 26 height 8
click at [76, 90] on span "GH" at bounding box center [73, 89] width 13 height 5
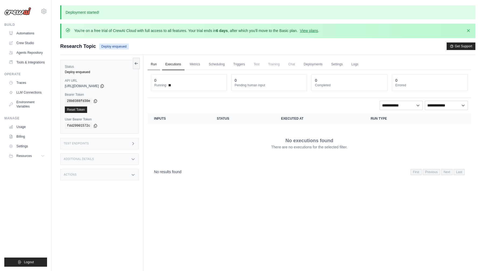
click at [156, 65] on link "Run" at bounding box center [154, 64] width 12 height 11
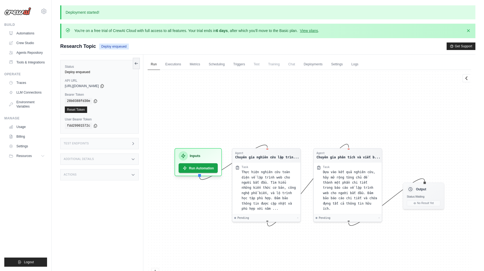
click at [87, 13] on p "Deployment started!" at bounding box center [267, 12] width 415 height 14
click at [367, 70] on div "Agent Chuyên gia nghiên cứu lập trìn... Task Thực hiện nghiên cứu toàn diện về …" at bounding box center [309, 185] width 323 height 230
click at [356, 67] on link "Logs" at bounding box center [354, 64] width 13 height 11
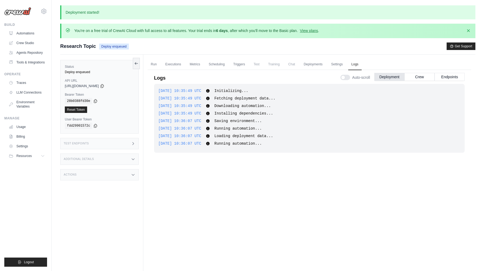
click at [155, 189] on div "2025-10-07 10:35:49 UTC Initializing... Show more Show less 2025-10-07 10:35:49…" at bounding box center [309, 189] width 310 height 211
click at [154, 66] on link "Run" at bounding box center [154, 64] width 12 height 11
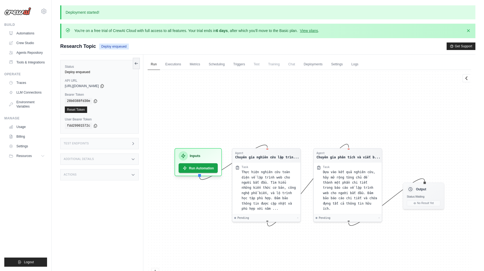
click at [165, 103] on div "Agent Chuyên gia nghiên cứu lập trìn... Task Thực hiện nghiên cứu toàn diện về …" at bounding box center [309, 185] width 323 height 230
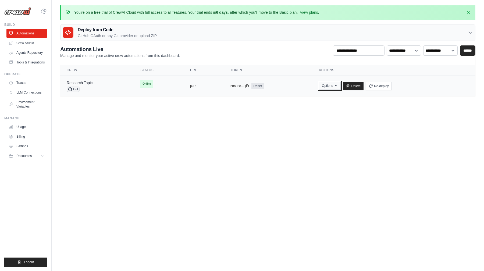
click at [338, 87] on icon "button" at bounding box center [336, 86] width 4 height 4
click at [404, 99] on main "You're on a free trial of CrewAI Cloud with full access to all features. Your t…" at bounding box center [268, 54] width 432 height 108
click at [363, 83] on link "Delete" at bounding box center [353, 86] width 21 height 8
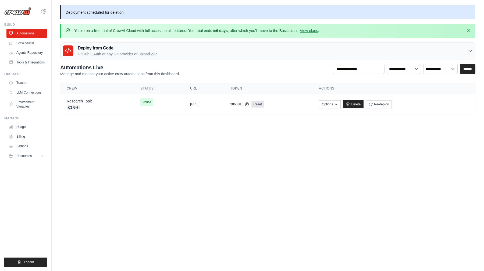
click at [242, 154] on body "lmduy2612@gmail.com Settings Build Automations" at bounding box center [242, 135] width 484 height 271
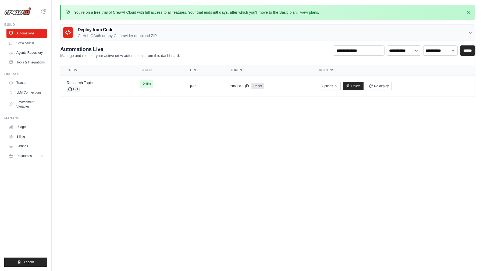
click at [278, 135] on body "lmduy2612@gmail.com Settings Build Automations" at bounding box center [242, 135] width 484 height 271
click at [369, 85] on link "Delete" at bounding box center [358, 86] width 21 height 8
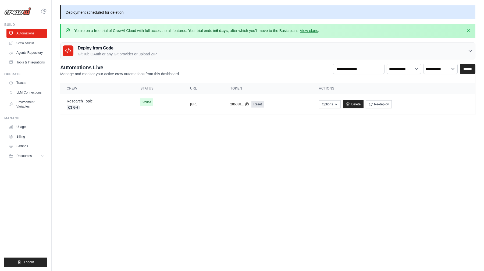
click at [270, 127] on body "[EMAIL_ADDRESS][DOMAIN_NAME] Settings Build Automations" at bounding box center [242, 135] width 484 height 271
click at [291, 53] on div "Deploy from Code GitHub OAuth or any Git provider or upload ZIP" at bounding box center [267, 51] width 414 height 16
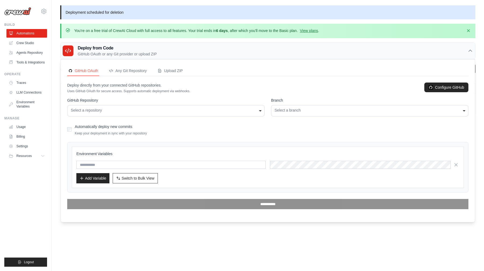
click at [160, 103] on label "GitHub Repository" at bounding box center [165, 100] width 197 height 5
click at [160, 105] on select "**********" at bounding box center [165, 110] width 197 height 11
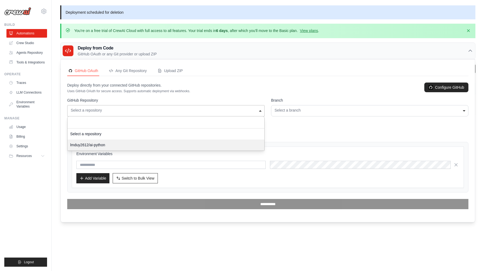
select select "**********"
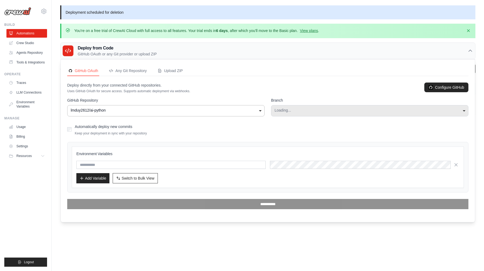
select select "****"
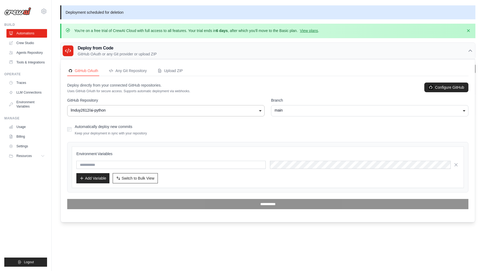
click at [123, 125] on label "Automatically deploy new commits" at bounding box center [104, 126] width 58 height 4
click at [451, 87] on link "Configure GitHub" at bounding box center [446, 88] width 44 height 10
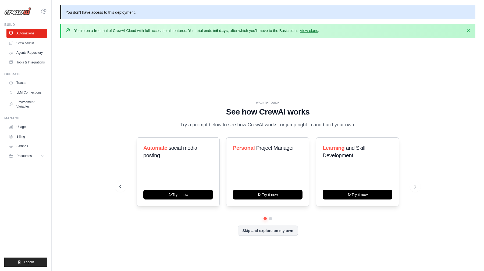
click at [207, 62] on div "WALKTHROUGH See how CrewAI works Try a prompt below to see how CrewAI works, or…" at bounding box center [267, 172] width 415 height 260
click at [44, 35] on link "Automations" at bounding box center [27, 33] width 41 height 9
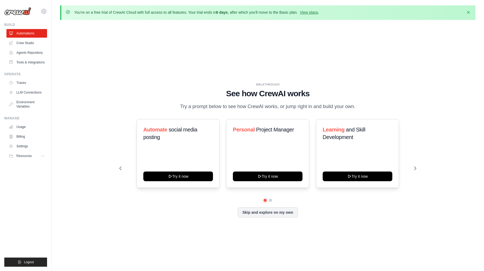
click at [259, 56] on div "WALKTHROUGH See how CrewAI works Try a prompt below to see how CrewAI works, or…" at bounding box center [267, 154] width 415 height 260
click at [30, 80] on link "Traces" at bounding box center [27, 82] width 41 height 9
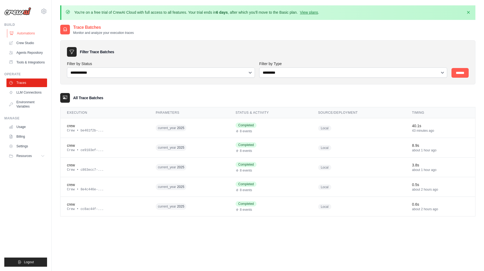
click at [30, 30] on link "Automations" at bounding box center [27, 33] width 41 height 9
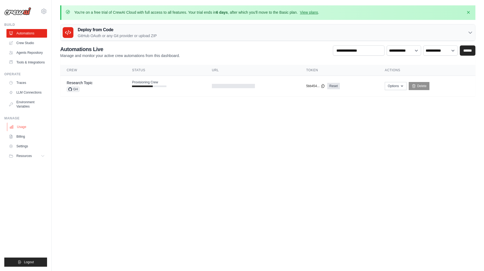
click at [28, 126] on link "Usage" at bounding box center [27, 127] width 41 height 9
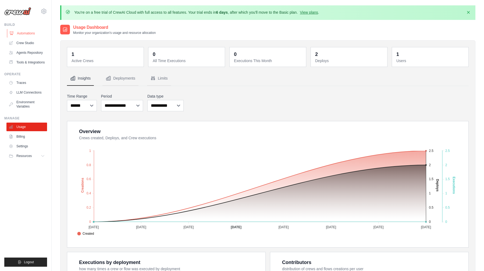
click at [28, 33] on link "Automations" at bounding box center [27, 33] width 41 height 9
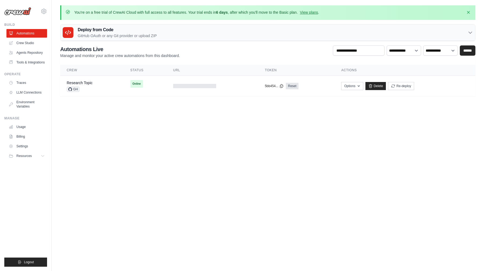
click at [224, 162] on body "lmduy2612@gmail.com Settings Build Automations" at bounding box center [242, 135] width 484 height 271
click at [163, 85] on td "Online" at bounding box center [145, 84] width 43 height 16
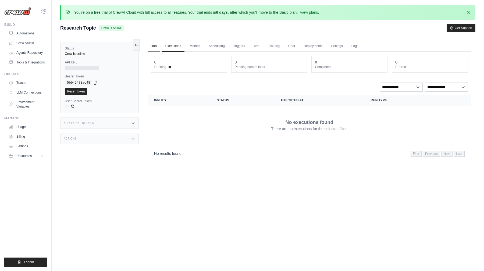
click at [152, 44] on link "Run" at bounding box center [154, 46] width 12 height 11
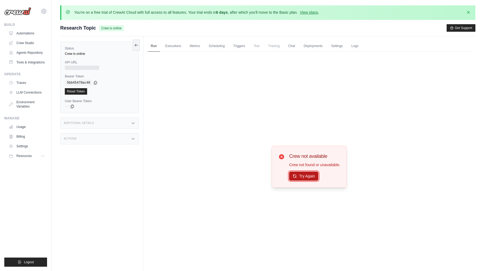
click at [307, 178] on button "Try Again" at bounding box center [303, 175] width 29 height 9
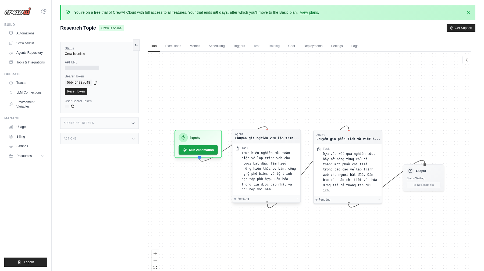
click at [289, 176] on div "Thực hiện nghiên cứu toàn diện về lập trình web cho người bắt đầu. Tìm hiểu nhữ…" at bounding box center [269, 171] width 56 height 42
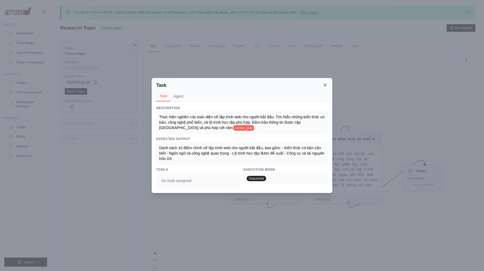
click at [323, 84] on icon at bounding box center [324, 84] width 5 height 5
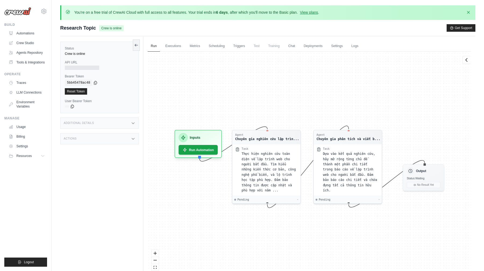
click at [196, 106] on div "Agent Chuyên gia nghiên cứu lập trìn... Task Thực hiện nghiên cứu toàn diện về …" at bounding box center [309, 167] width 323 height 230
click at [249, 153] on span "Thực hiện nghiên cứu toàn diện về lập trình web cho người bắt đầu. Tìm hiểu nhữ…" at bounding box center [268, 171] width 54 height 40
click at [230, 121] on div "Agent Chuyên gia nghiên cứu lập trìn... Task Thực hiện nghiên cứu toàn diện về …" at bounding box center [309, 167] width 323 height 230
click at [172, 50] on link "Executions" at bounding box center [173, 46] width 22 height 11
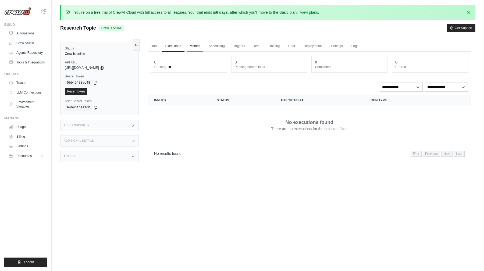
click at [200, 49] on link "Metrics" at bounding box center [195, 46] width 17 height 11
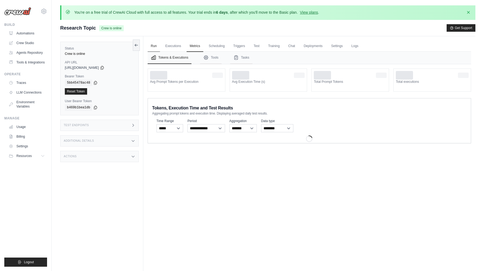
click at [153, 48] on link "Run" at bounding box center [154, 46] width 12 height 11
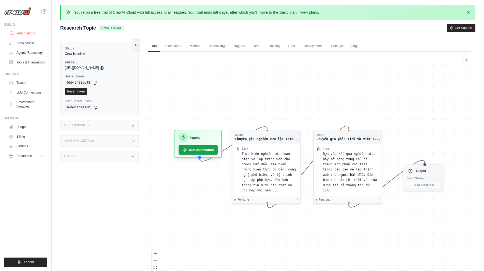
click at [24, 35] on link "Automations" at bounding box center [27, 33] width 41 height 9
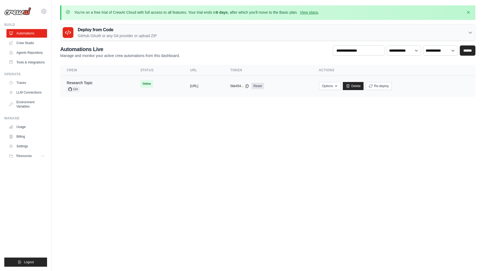
click at [77, 88] on span "GH" at bounding box center [73, 89] width 13 height 5
click at [302, 30] on div "Deploy from Code GitHub OAuth or any Git provider or upload ZIP" at bounding box center [267, 32] width 414 height 16
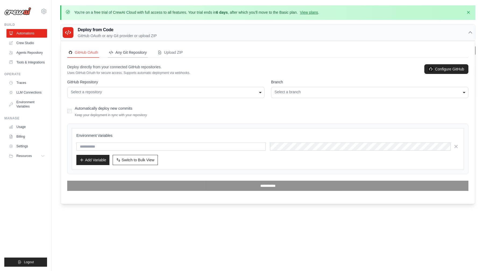
click at [135, 55] on div "Any Git Repository" at bounding box center [128, 52] width 38 height 5
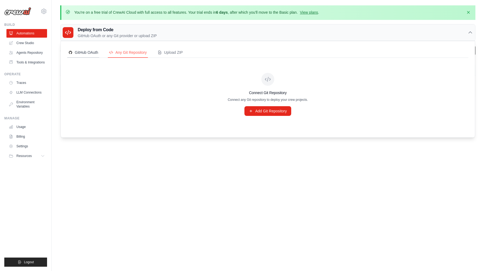
click at [94, 54] on div "GitHub OAuth" at bounding box center [83, 52] width 30 height 5
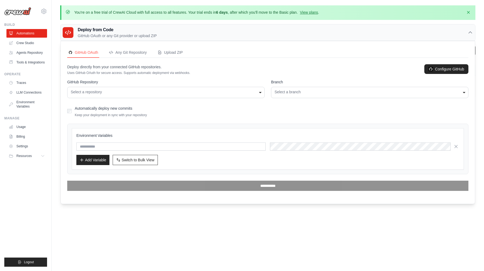
click at [102, 92] on div "Select a repository" at bounding box center [166, 92] width 190 height 6
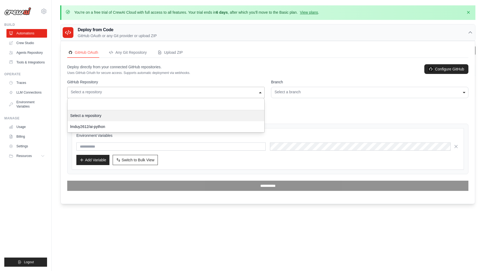
click at [99, 120] on div "Select a repository" at bounding box center [165, 115] width 197 height 11
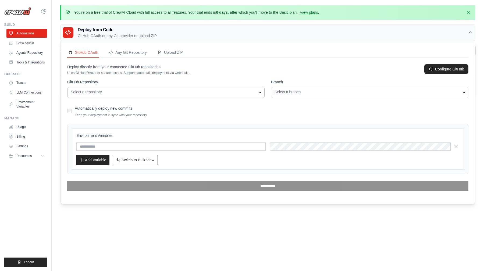
click at [236, 92] on div "Select a repository" at bounding box center [166, 92] width 190 height 6
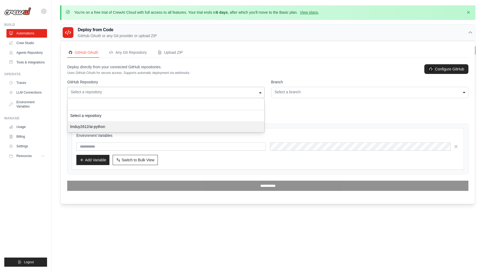
select select "**********"
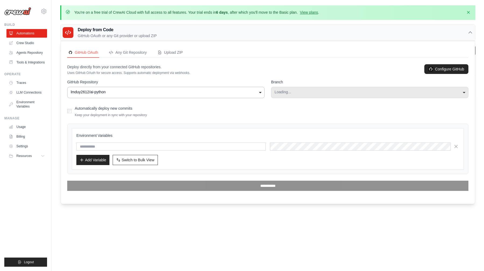
select select "****"
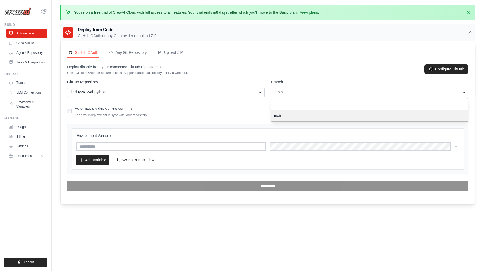
click at [313, 117] on div "main" at bounding box center [369, 115] width 197 height 11
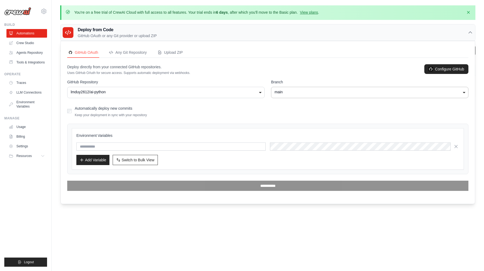
click at [104, 112] on div "Automatically deploy new commits Keep your deployment in sync with your reposit…" at bounding box center [111, 111] width 72 height 13
click at [101, 110] on label "Automatically deploy new commits" at bounding box center [104, 108] width 58 height 4
click at [149, 145] on input "text" at bounding box center [170, 146] width 189 height 8
type input "*"
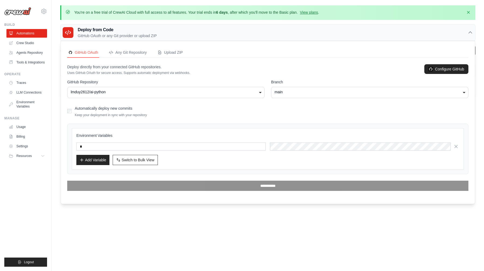
click at [286, 141] on div "Environment Variables * Add Variable Switch to Bulk View Switch to Table View" at bounding box center [267, 149] width 383 height 32
click at [237, 144] on input "*" at bounding box center [170, 146] width 189 height 8
type input "*"
click at [132, 148] on input "*" at bounding box center [170, 146] width 189 height 8
click at [121, 148] on input "text" at bounding box center [170, 146] width 189 height 8
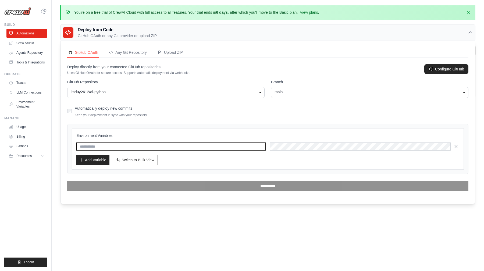
paste input "*****"
type input "*****"
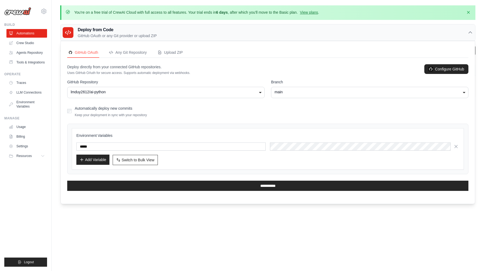
click at [97, 157] on button "Add Variable" at bounding box center [92, 160] width 33 height 10
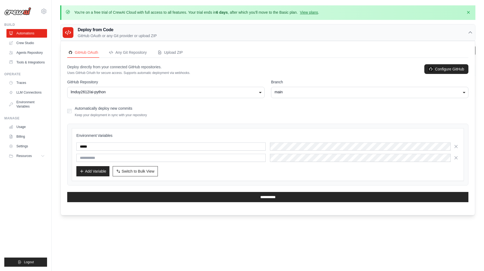
click at [99, 155] on input "text" at bounding box center [170, 158] width 189 height 8
type input "********"
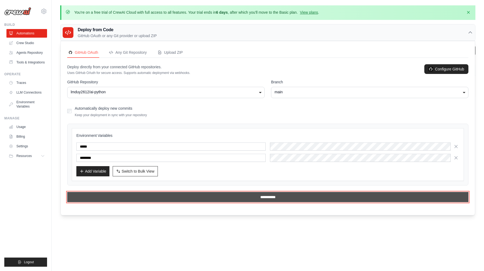
click at [258, 199] on input "**********" at bounding box center [267, 197] width 401 height 10
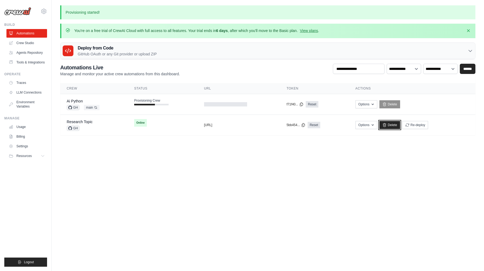
drag, startPoint x: 395, startPoint y: 126, endPoint x: 294, endPoint y: 52, distance: 124.8
click at [395, 126] on link "Delete" at bounding box center [389, 125] width 21 height 8
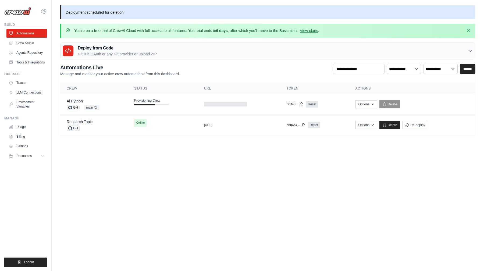
click at [242, 164] on body "[EMAIL_ADDRESS][DOMAIN_NAME] Settings Build Automations" at bounding box center [242, 135] width 484 height 271
click at [78, 99] on link "Ai Python" at bounding box center [75, 101] width 16 height 4
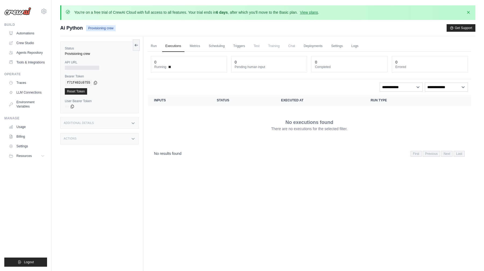
click at [249, 146] on section "Crew executions with inputs, status, execution time, run type, and actions Inpu…" at bounding box center [309, 127] width 323 height 65
click at [150, 40] on div "Run Executions Metrics Scheduling Triggers Test Training Chat Deployments Setti…" at bounding box center [309, 171] width 332 height 271
click at [152, 45] on link "Run" at bounding box center [154, 46] width 12 height 11
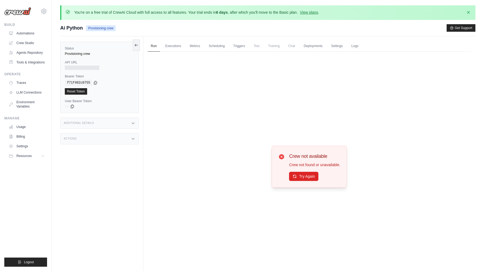
click at [203, 134] on div "Crew not available Crew not found or unavailable. Try Again" at bounding box center [309, 167] width 323 height 230
click at [149, 48] on link "Run" at bounding box center [154, 46] width 12 height 11
click at [100, 28] on span "Provisioning crew" at bounding box center [101, 28] width 30 height 6
click at [139, 46] on button at bounding box center [136, 44] width 7 height 11
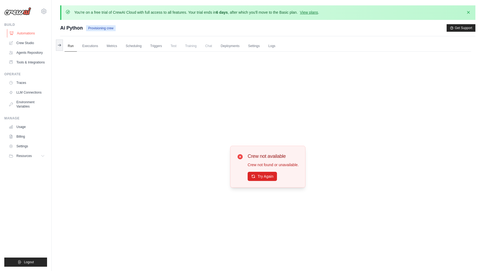
click at [33, 31] on link "Automations" at bounding box center [27, 33] width 41 height 9
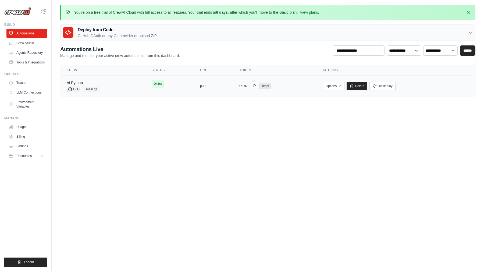
click at [120, 87] on div "Ai Python GH main Auto-deploy enabled" at bounding box center [103, 86] width 72 height 12
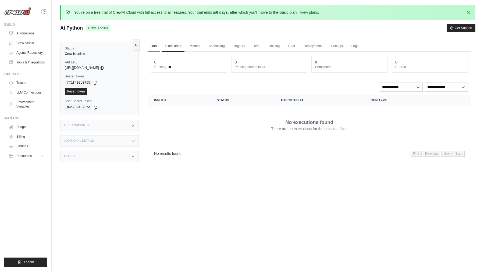
click at [156, 48] on link "Run" at bounding box center [154, 46] width 12 height 11
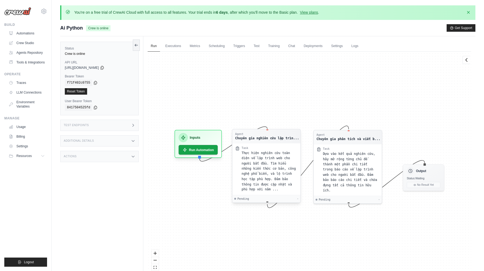
click at [252, 146] on div "Task" at bounding box center [269, 148] width 56 height 4
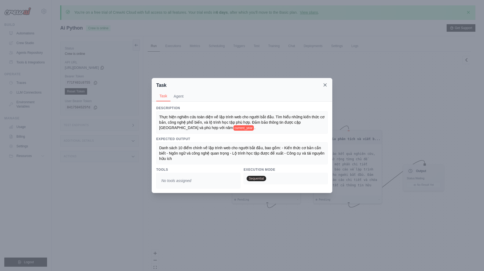
click at [325, 86] on icon at bounding box center [324, 84] width 5 height 5
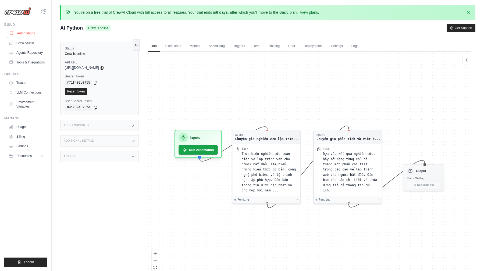
click at [30, 35] on link "Automations" at bounding box center [27, 33] width 41 height 9
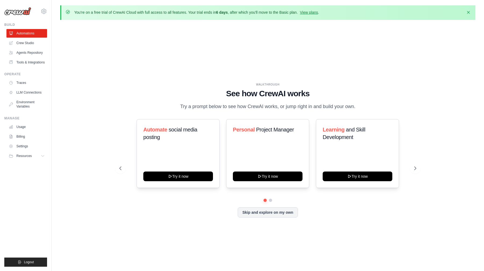
click at [82, 85] on div "WALKTHROUGH See how CrewAI works Try a prompt below to see how CrewAI works, or…" at bounding box center [267, 154] width 415 height 260
click at [135, 66] on div "WALKTHROUGH See how CrewAI works Try a prompt below to see how CrewAI works, or…" at bounding box center [267, 154] width 415 height 260
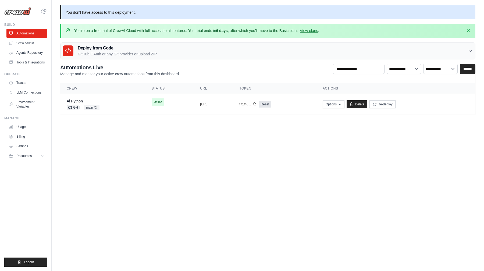
click at [241, 128] on body "[EMAIL_ADDRESS][DOMAIN_NAME] Settings Build Automations" at bounding box center [242, 135] width 484 height 271
click at [234, 137] on body "[EMAIL_ADDRESS][DOMAIN_NAME] Settings Build Automations" at bounding box center [242, 135] width 484 height 271
click at [367, 106] on link "Delete" at bounding box center [356, 104] width 21 height 8
click at [269, 54] on div "Deploy from Code GitHub OAuth or any Git provider or upload ZIP" at bounding box center [267, 51] width 414 height 16
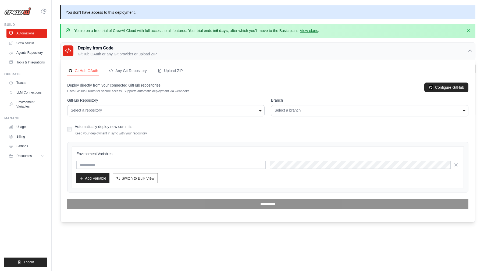
click at [269, 54] on div "Deploy from Code GitHub OAuth or any Git provider or upload ZIP" at bounding box center [267, 51] width 414 height 16
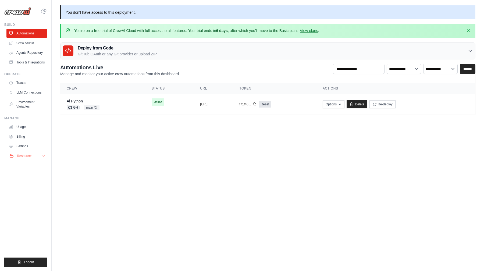
click at [27, 152] on button "Resources" at bounding box center [27, 156] width 41 height 9
click at [166, 48] on div "Deploy from Code GitHub OAuth or any Git provider or upload ZIP" at bounding box center [267, 51] width 414 height 16
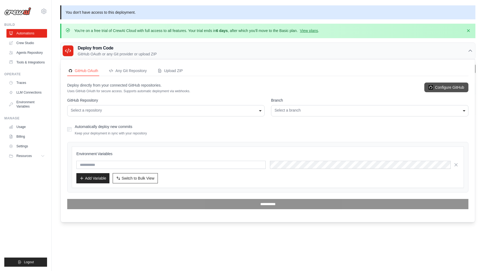
click at [459, 88] on link "Configure GitHub" at bounding box center [446, 88] width 44 height 10
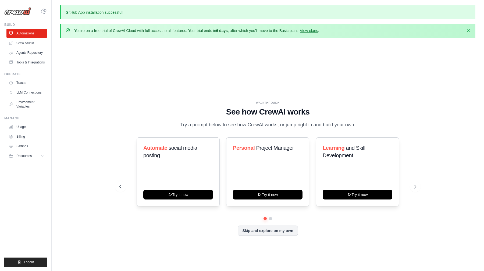
click at [156, 107] on h1 "See how CrewAI works" at bounding box center [267, 112] width 297 height 10
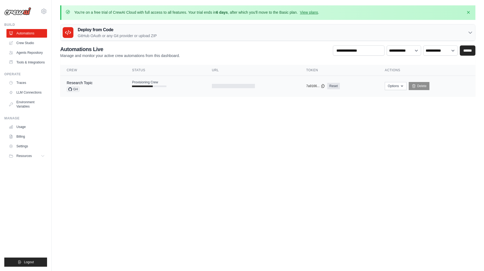
click at [136, 81] on span "Provisioning Crew" at bounding box center [145, 82] width 26 height 4
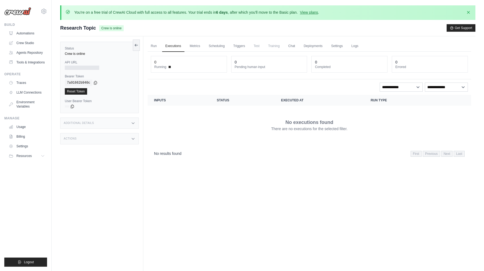
click at [162, 101] on th "Inputs" at bounding box center [179, 100] width 63 height 11
click at [153, 48] on link "Run" at bounding box center [154, 46] width 12 height 11
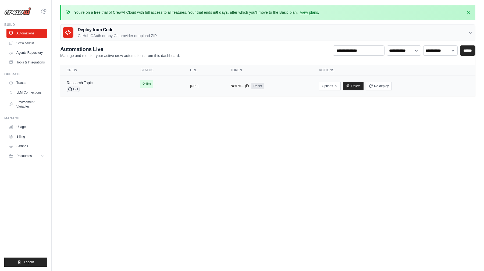
click at [89, 85] on div "Research Topic" at bounding box center [80, 82] width 26 height 5
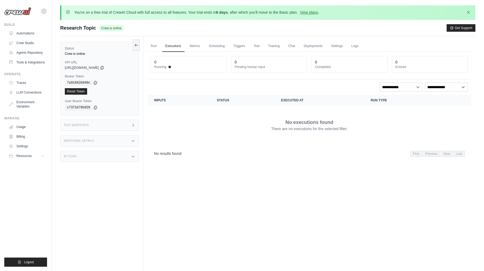
click at [221, 185] on div "Run Executions Metrics Scheduling Triggers Test Training Chat Deployments Setti…" at bounding box center [309, 171] width 332 height 271
click at [157, 48] on link "Run" at bounding box center [154, 46] width 12 height 11
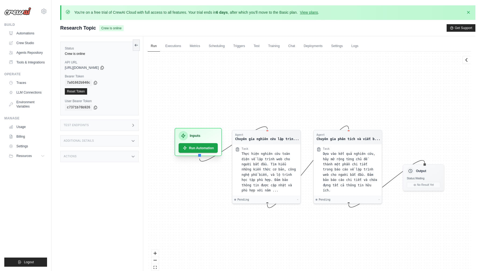
click at [199, 132] on div "Inputs" at bounding box center [197, 135] width 39 height 9
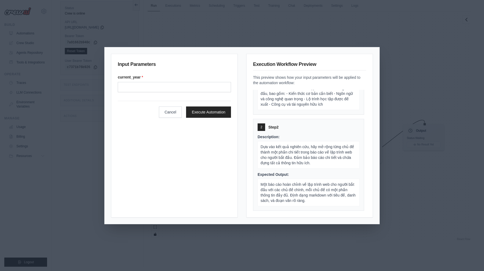
scroll to position [41, 0]
click at [375, 53] on div "Input Parameters current_year * Cancel Execute Automation Execution Workflow Pr…" at bounding box center [242, 135] width 275 height 177
click at [386, 47] on div "Input Parameters current_year * Cancel Execute Automation Execution Workflow Pr…" at bounding box center [242, 135] width 484 height 271
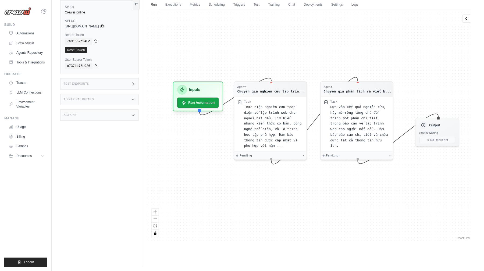
scroll to position [0, 0]
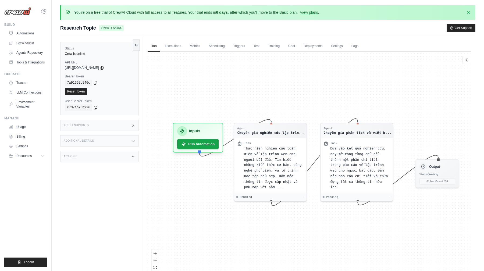
click at [99, 67] on span "https://research-topic-7fb768d0-d029-4b86-b932-2134-4a451af3.crewai.com" at bounding box center [82, 68] width 34 height 4
click at [37, 31] on link "Automations" at bounding box center [27, 33] width 41 height 9
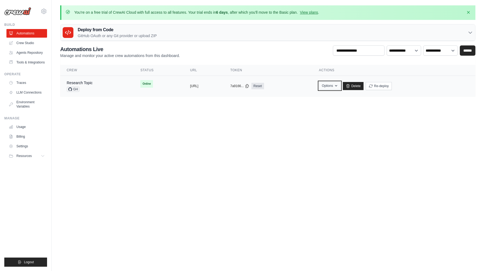
click at [341, 85] on button "Options" at bounding box center [330, 86] width 22 height 8
click at [338, 84] on icon "button" at bounding box center [336, 86] width 4 height 4
click at [341, 110] on link "Export React JSX Component" at bounding box center [310, 108] width 60 height 10
